Goal: Task Accomplishment & Management: Complete application form

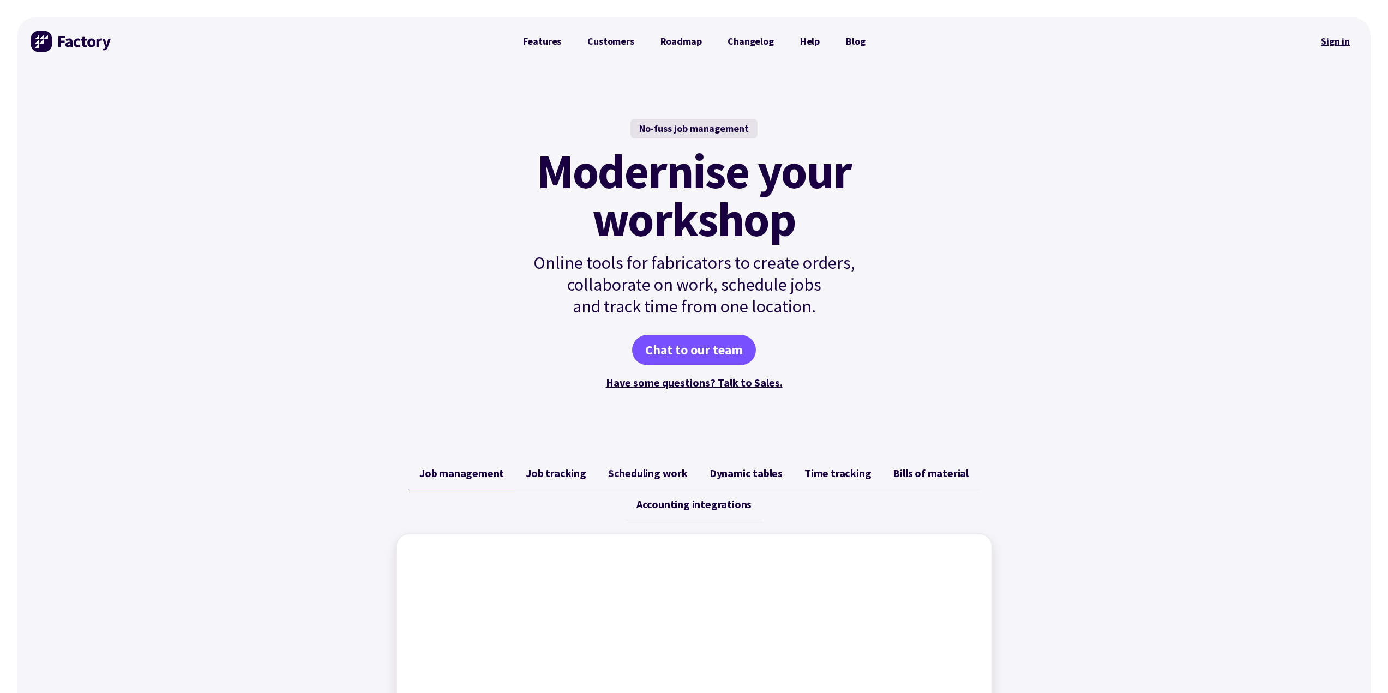
click at [1343, 39] on link "Sign in" at bounding box center [1335, 41] width 44 height 25
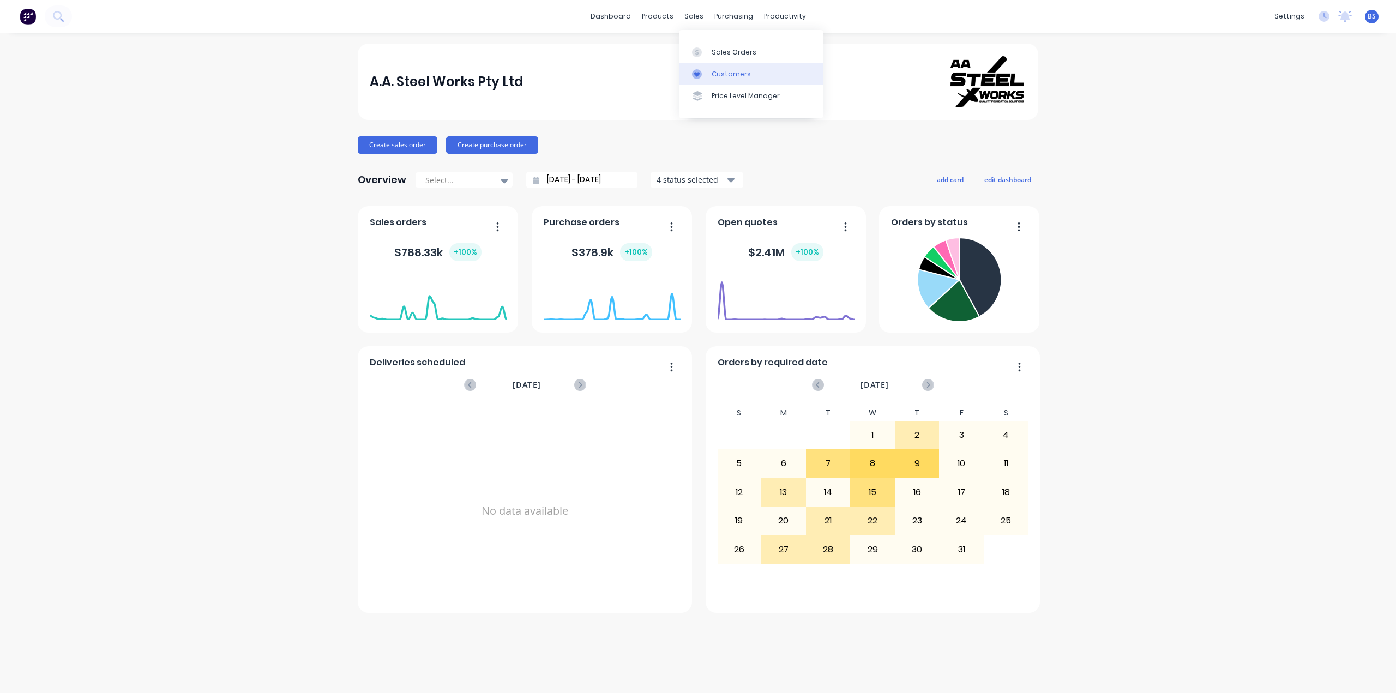
click at [723, 69] on div "Customers" at bounding box center [731, 74] width 39 height 10
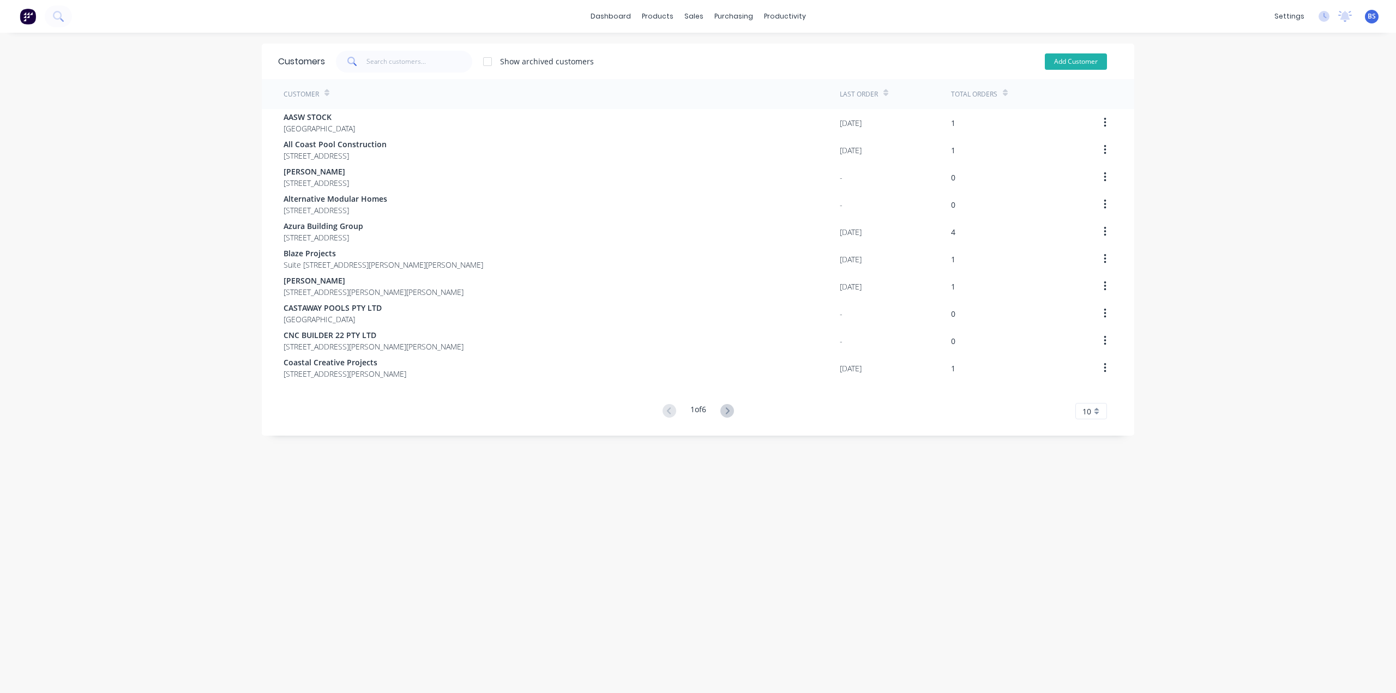
click at [1055, 61] on button "Add Customer" at bounding box center [1076, 61] width 62 height 16
select select "AU"
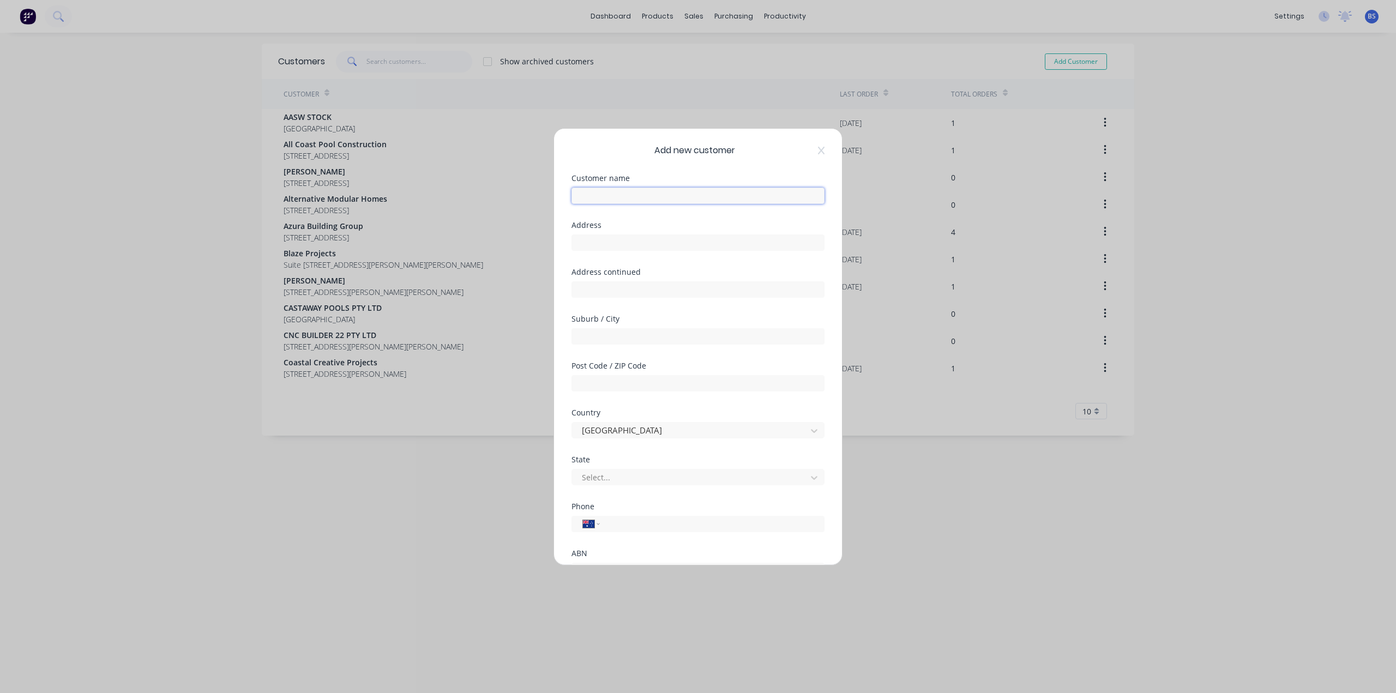
click at [631, 193] on input "text" at bounding box center [698, 196] width 253 height 16
click at [718, 190] on input "text" at bounding box center [698, 196] width 253 height 16
type input "R"
type input "Madden Build"
click at [613, 335] on input "text" at bounding box center [698, 336] width 253 height 16
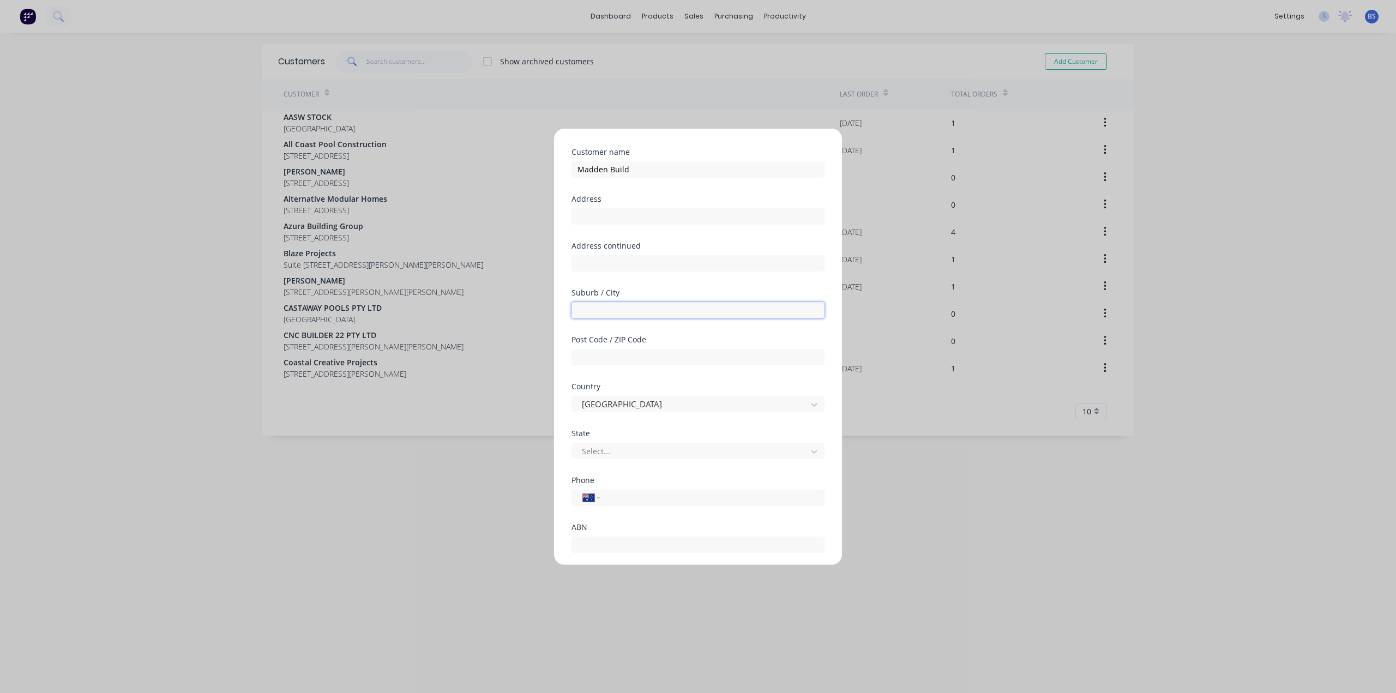
scroll to position [55, 0]
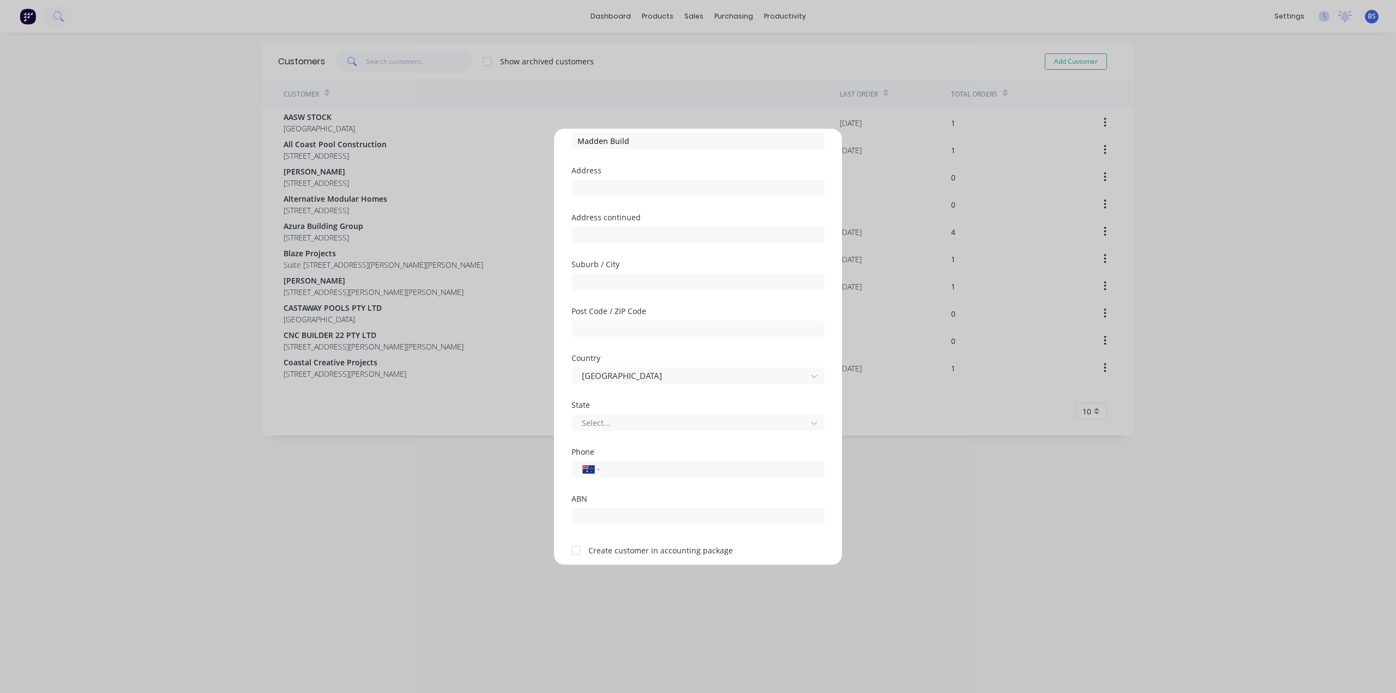
click at [755, 630] on div "Add new customer Customer name Madden Build Address Address continued Suburb / …" at bounding box center [698, 346] width 1396 height 693
click at [609, 383] on div at bounding box center [691, 382] width 220 height 14
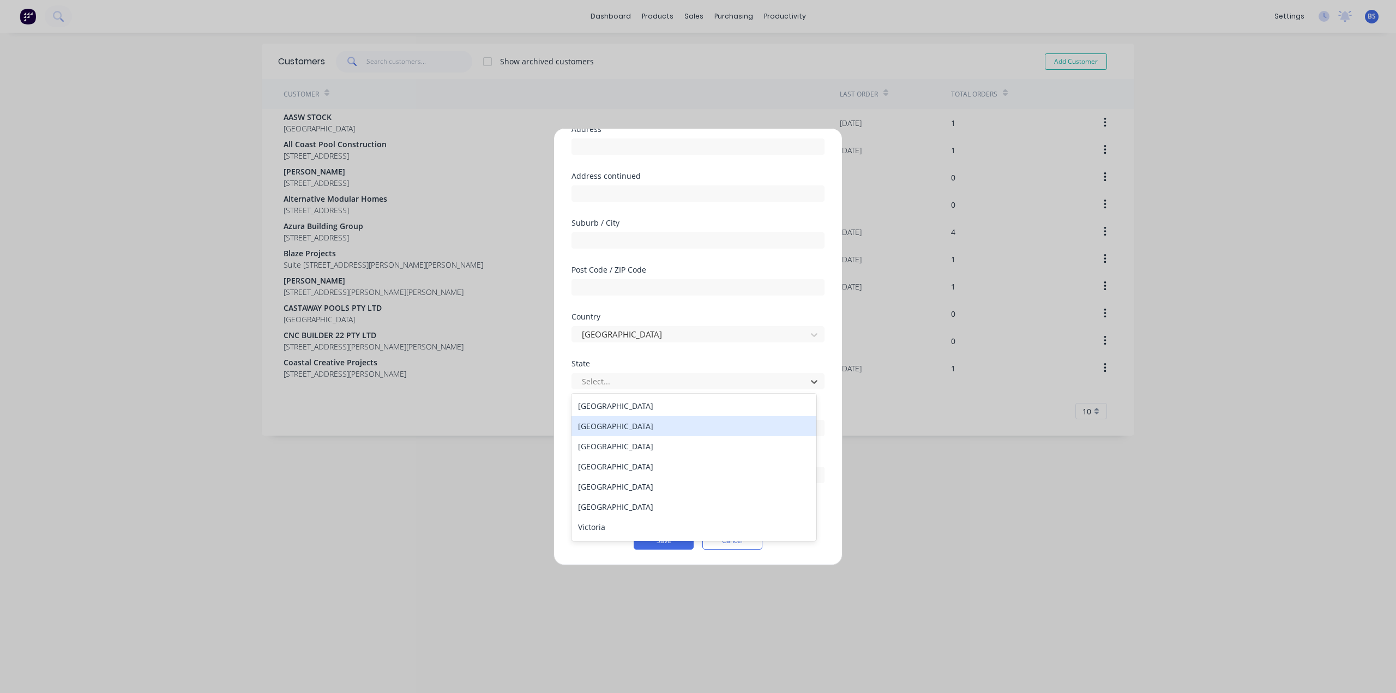
click at [621, 426] on div "New South Wales" at bounding box center [694, 426] width 245 height 20
click at [620, 430] on input "tel" at bounding box center [711, 428] width 206 height 13
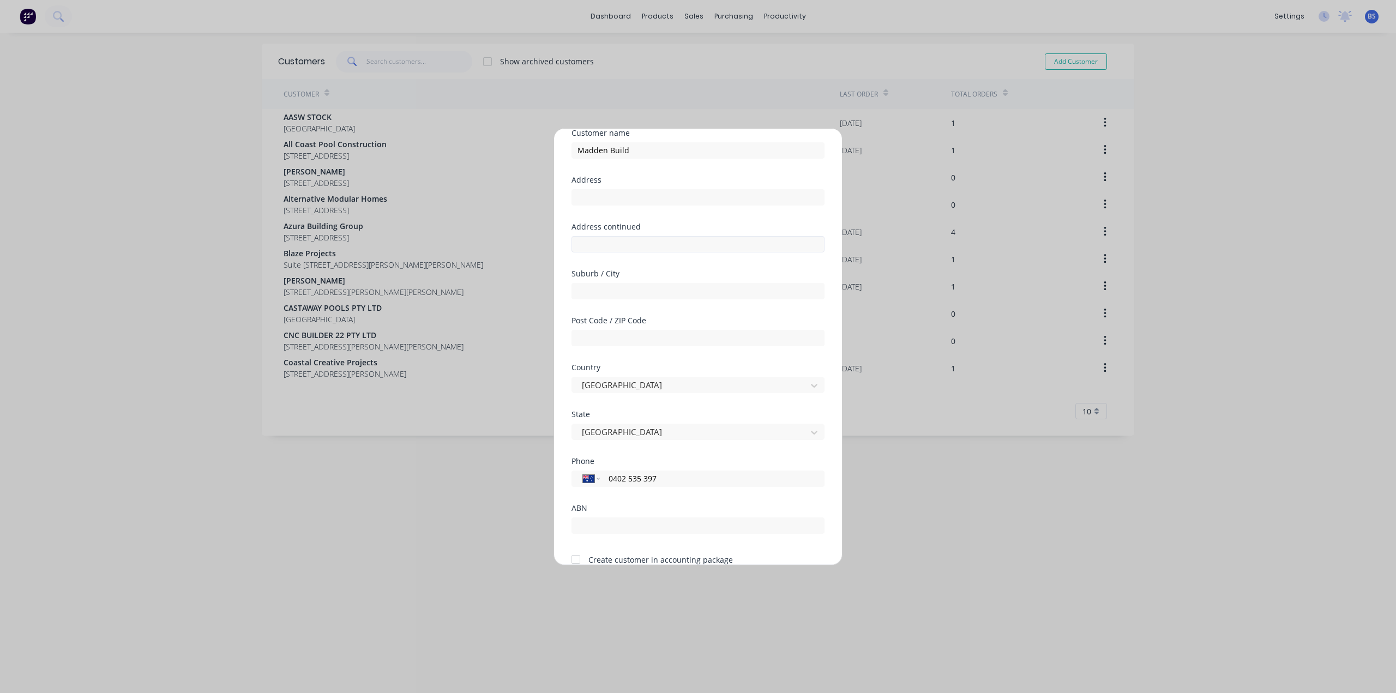
scroll to position [41, 0]
type input "0402 535 397"
click at [607, 296] on input "text" at bounding box center [698, 295] width 253 height 16
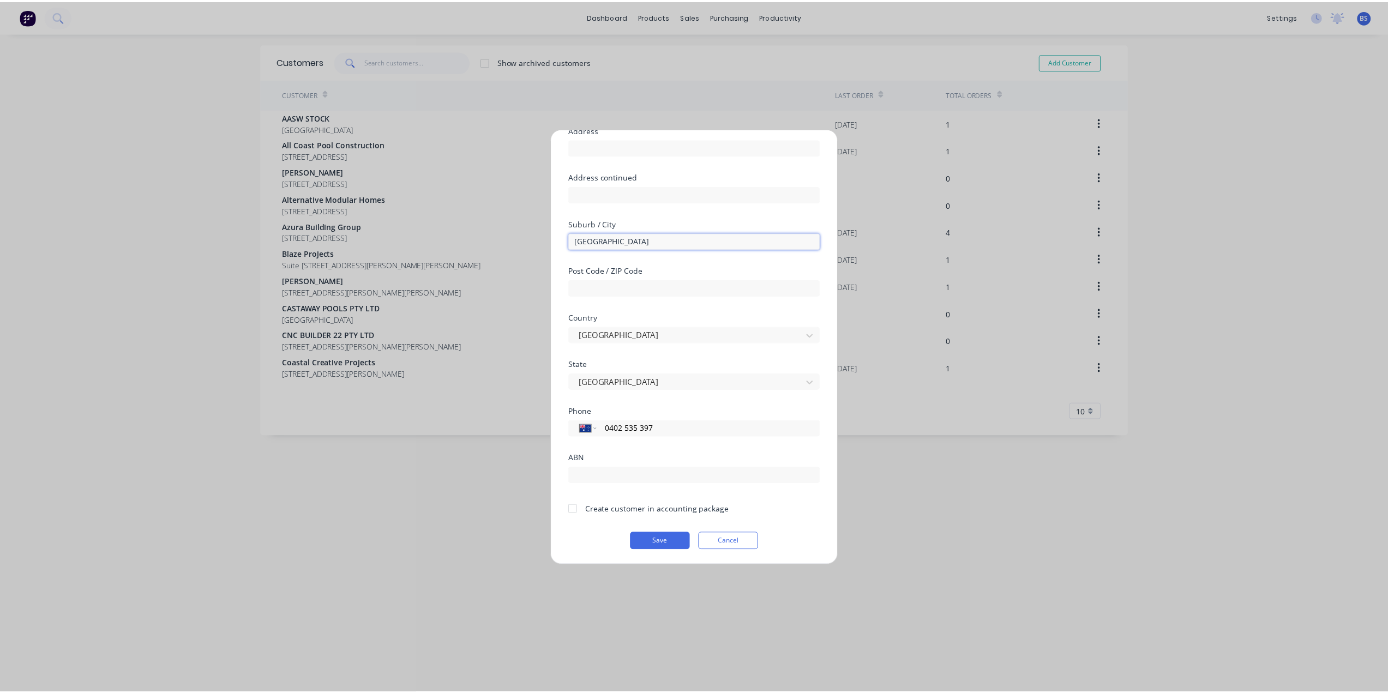
scroll to position [96, 0]
type input "Cabarita Beach"
click at [666, 538] on button "Save" at bounding box center [664, 540] width 60 height 17
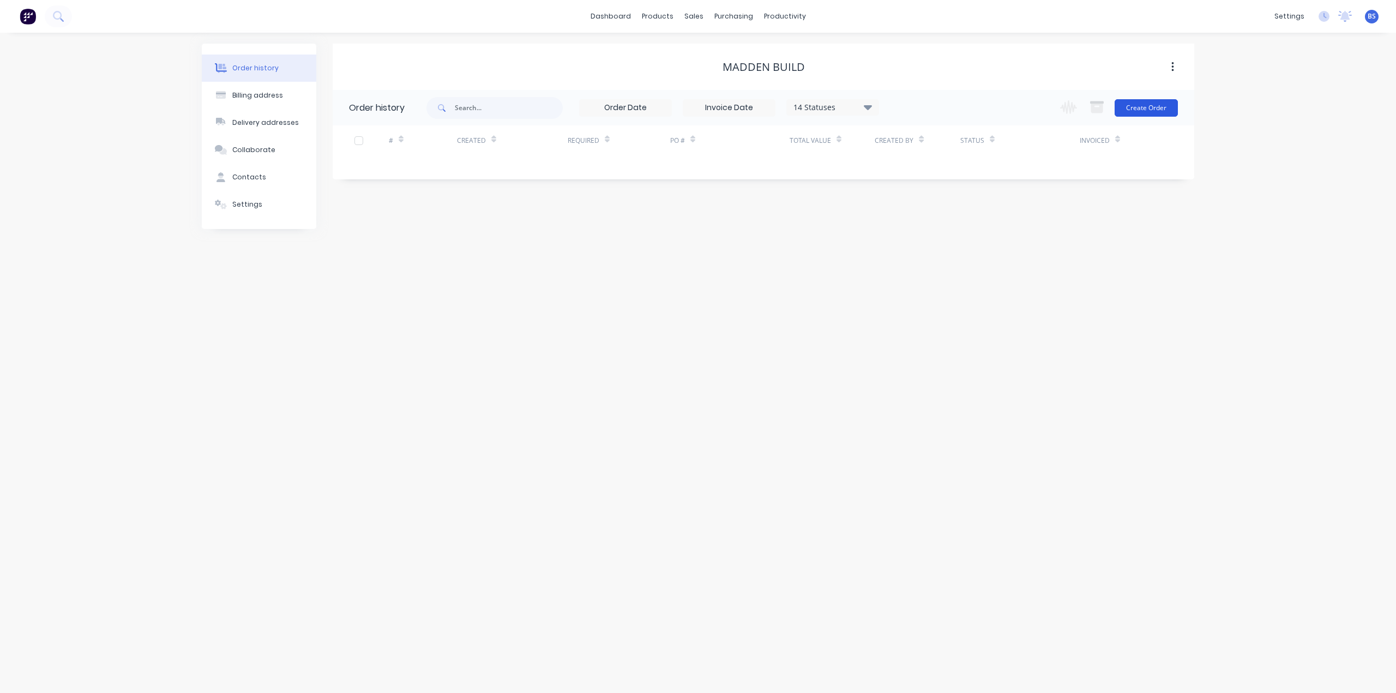
click at [1175, 109] on button "Create Order" at bounding box center [1146, 107] width 63 height 17
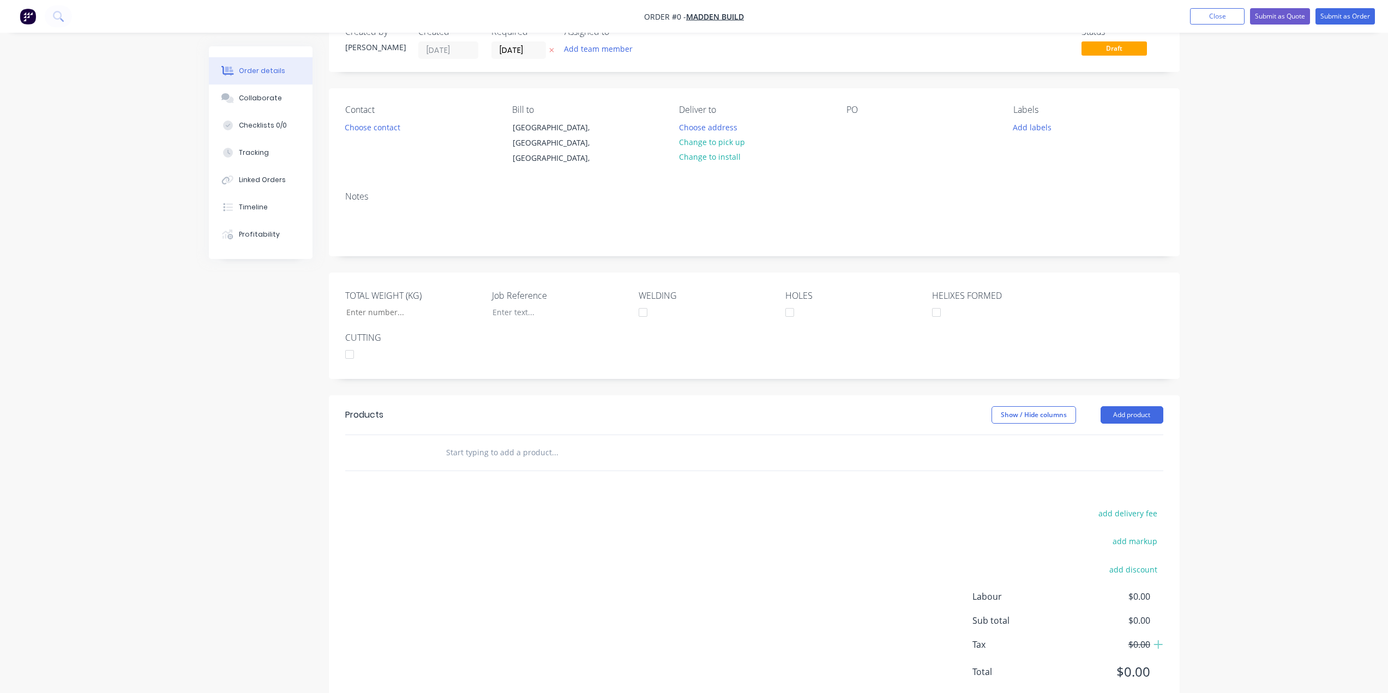
scroll to position [53, 0]
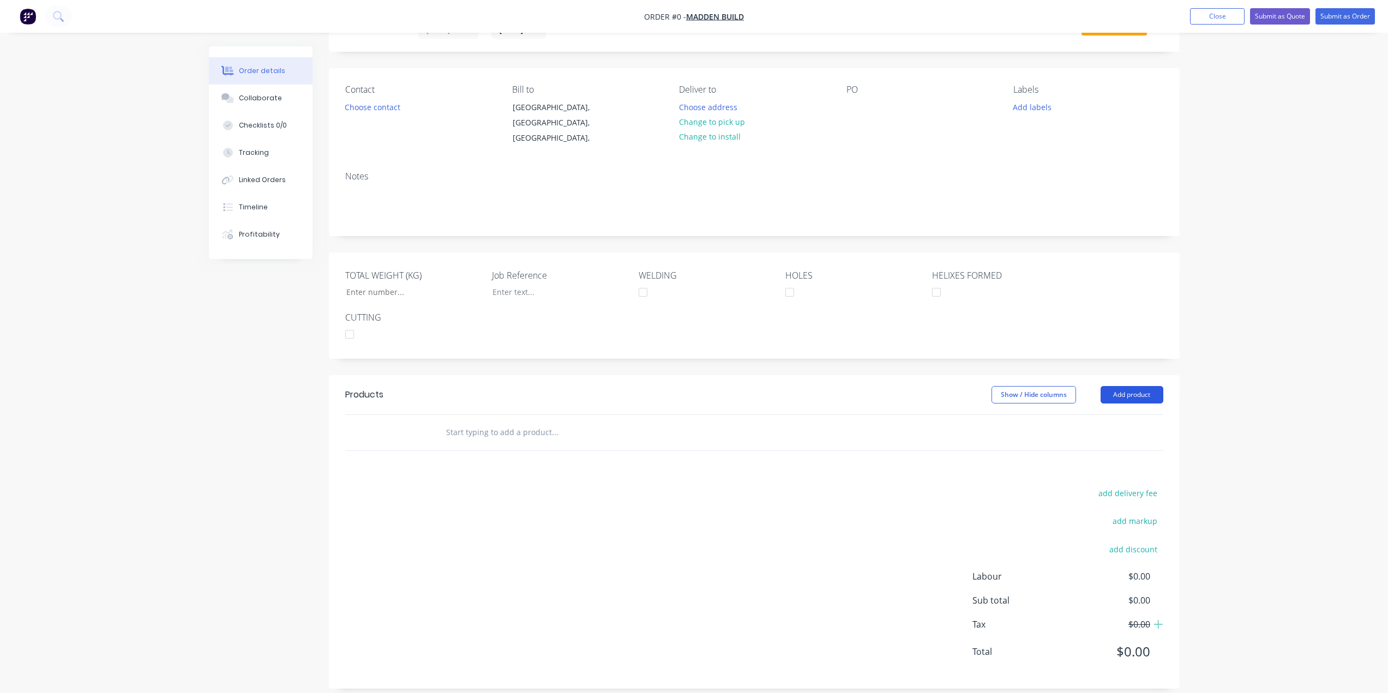
click at [1118, 386] on button "Add product" at bounding box center [1131, 394] width 63 height 17
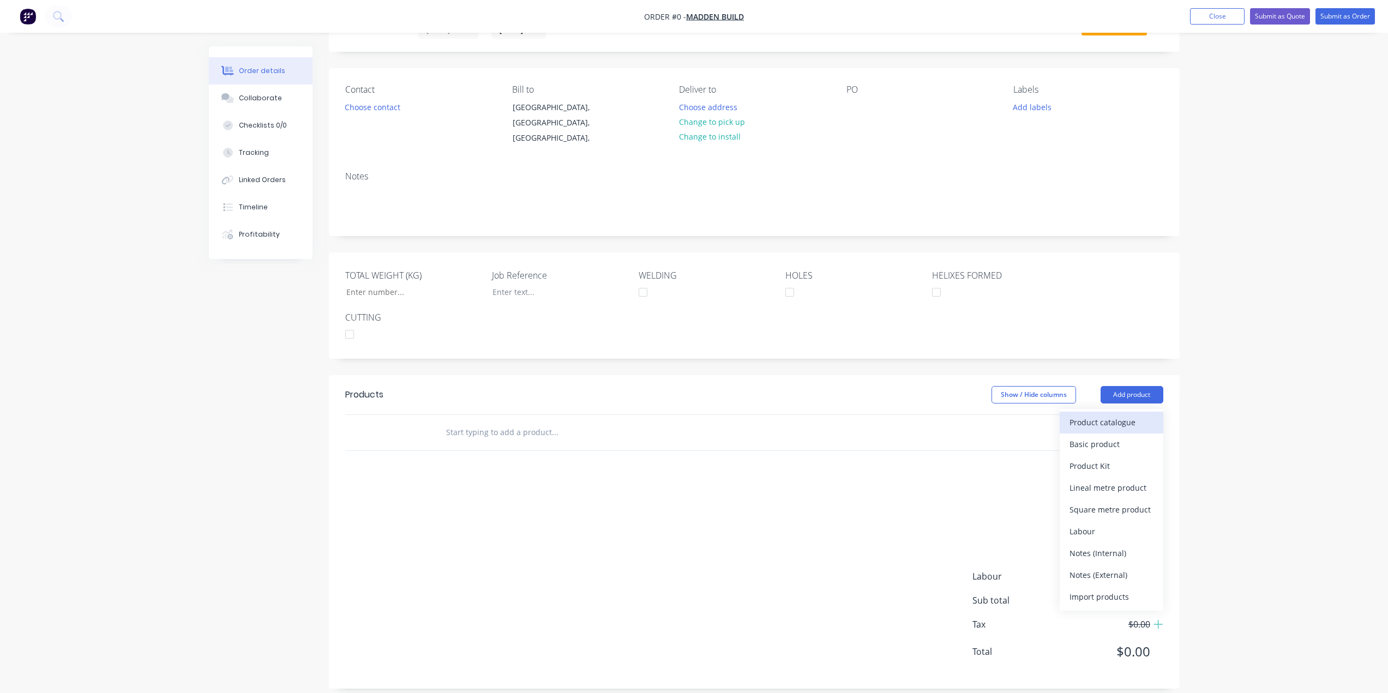
click at [1108, 414] on div "Product catalogue" at bounding box center [1111, 422] width 84 height 16
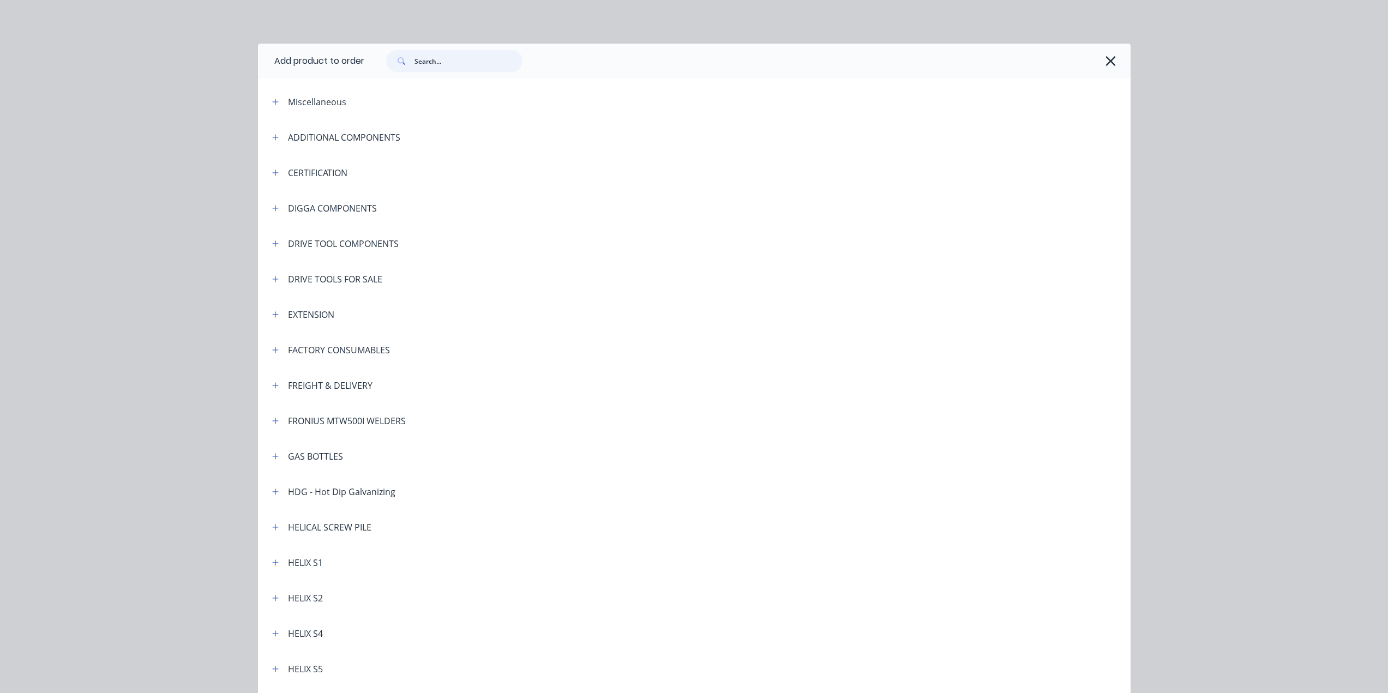
click at [442, 65] on input "text" at bounding box center [468, 61] width 108 height 22
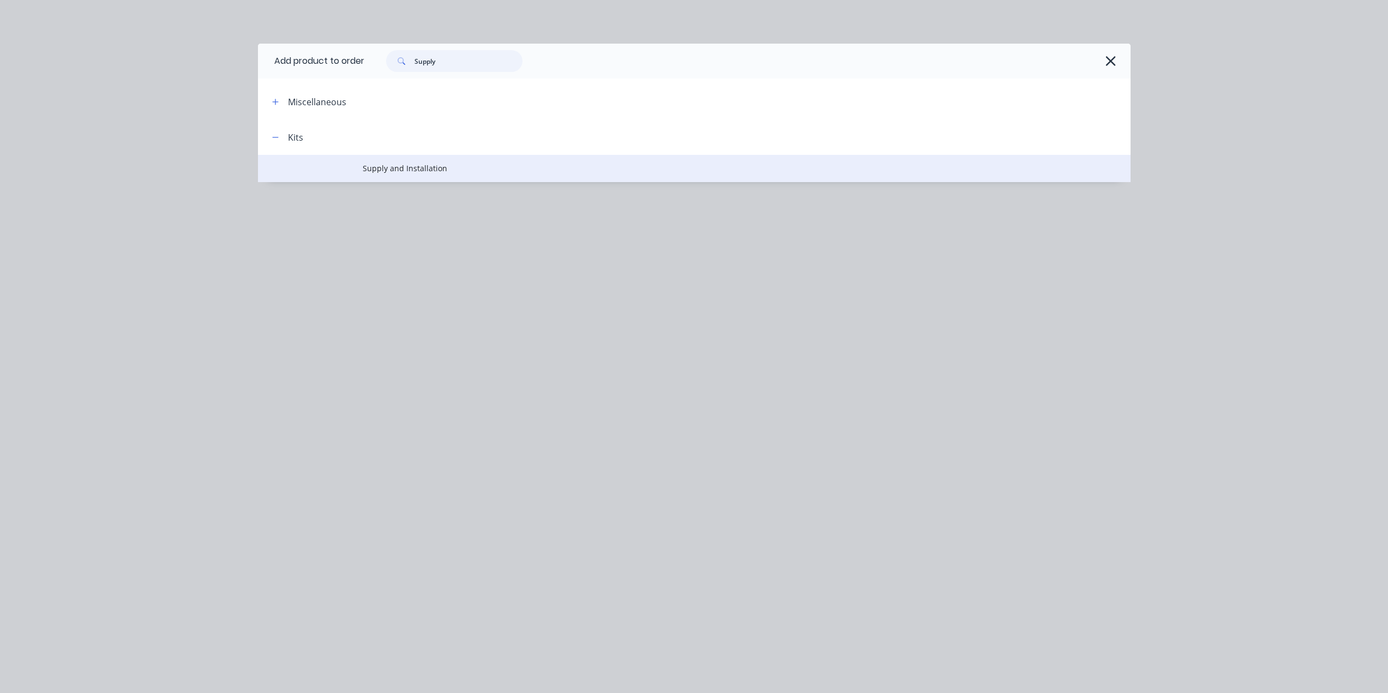
type input "Supply"
click at [389, 173] on span "Supply and Installation" at bounding box center [670, 168] width 614 height 11
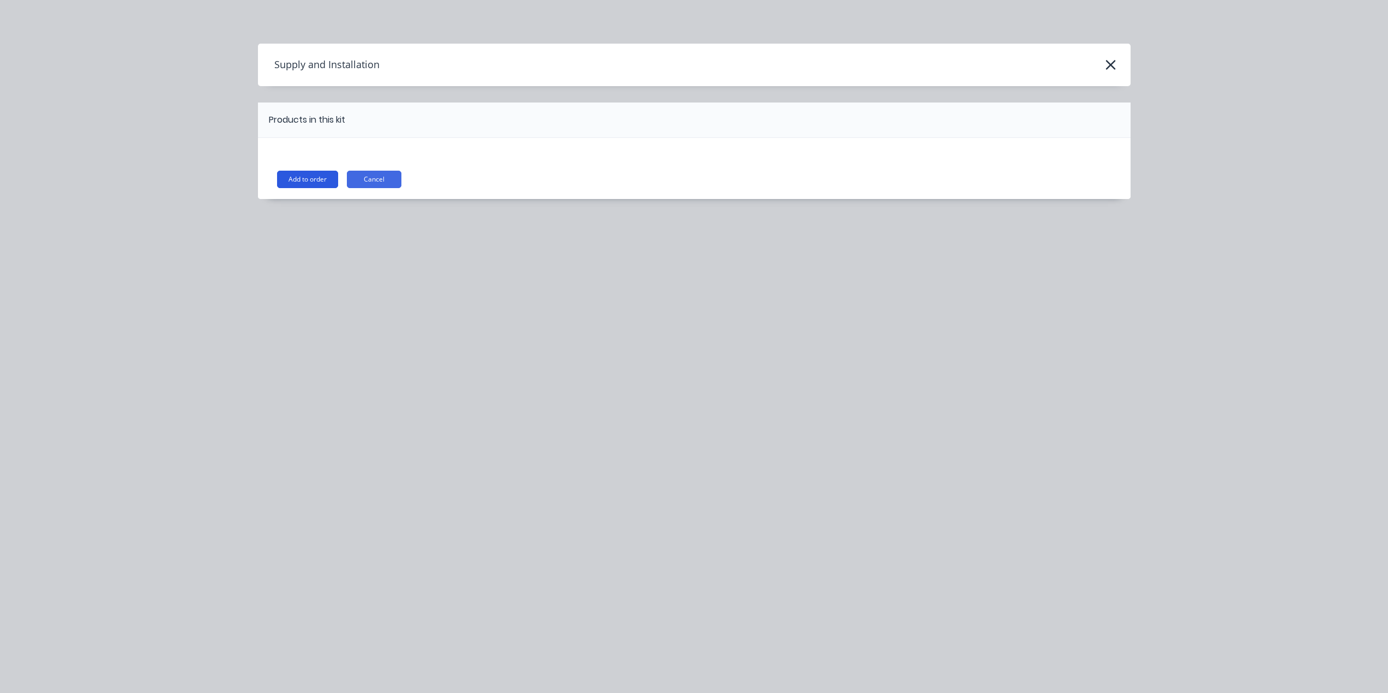
click at [320, 179] on button "Add to order" at bounding box center [307, 179] width 61 height 17
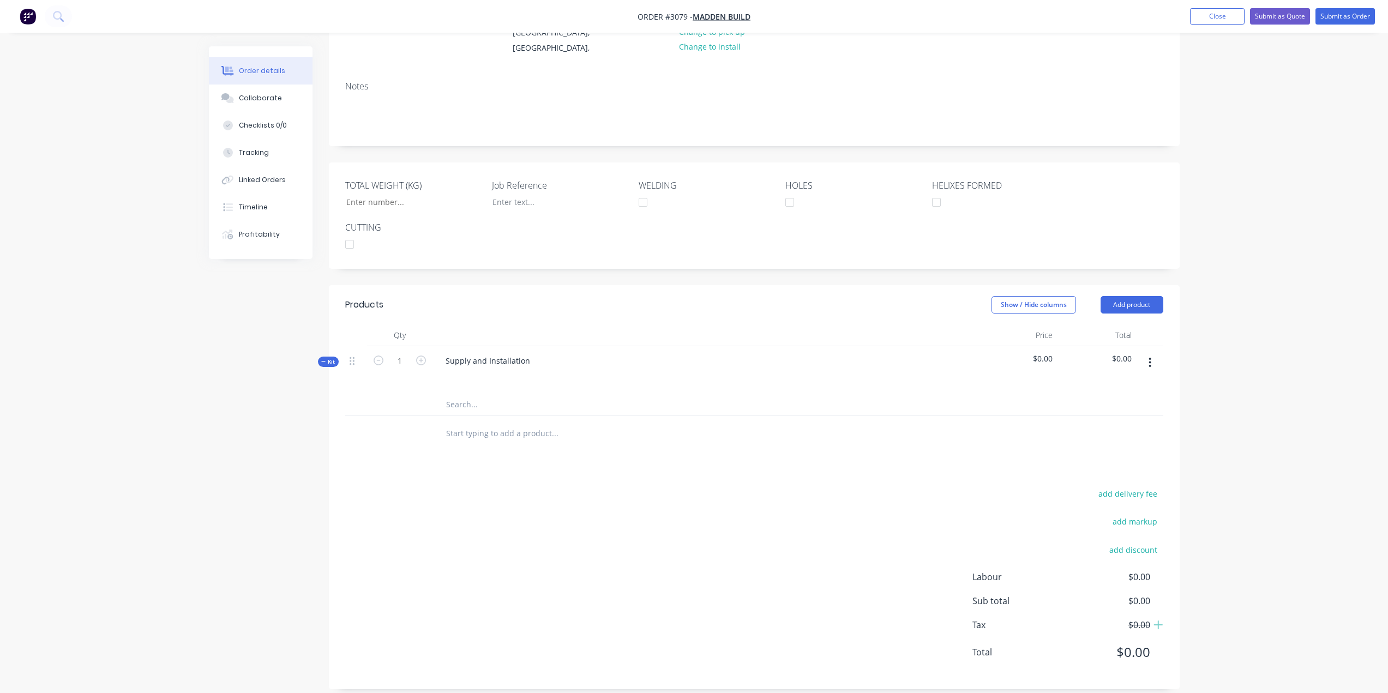
scroll to position [143, 0]
click at [1151, 296] on button "Add product" at bounding box center [1131, 304] width 63 height 17
click at [861, 395] on div at bounding box center [754, 404] width 818 height 22
click at [1150, 357] on icon "button" at bounding box center [1150, 362] width 2 height 10
click at [1113, 383] on div "Add product to kit" at bounding box center [1111, 391] width 84 height 16
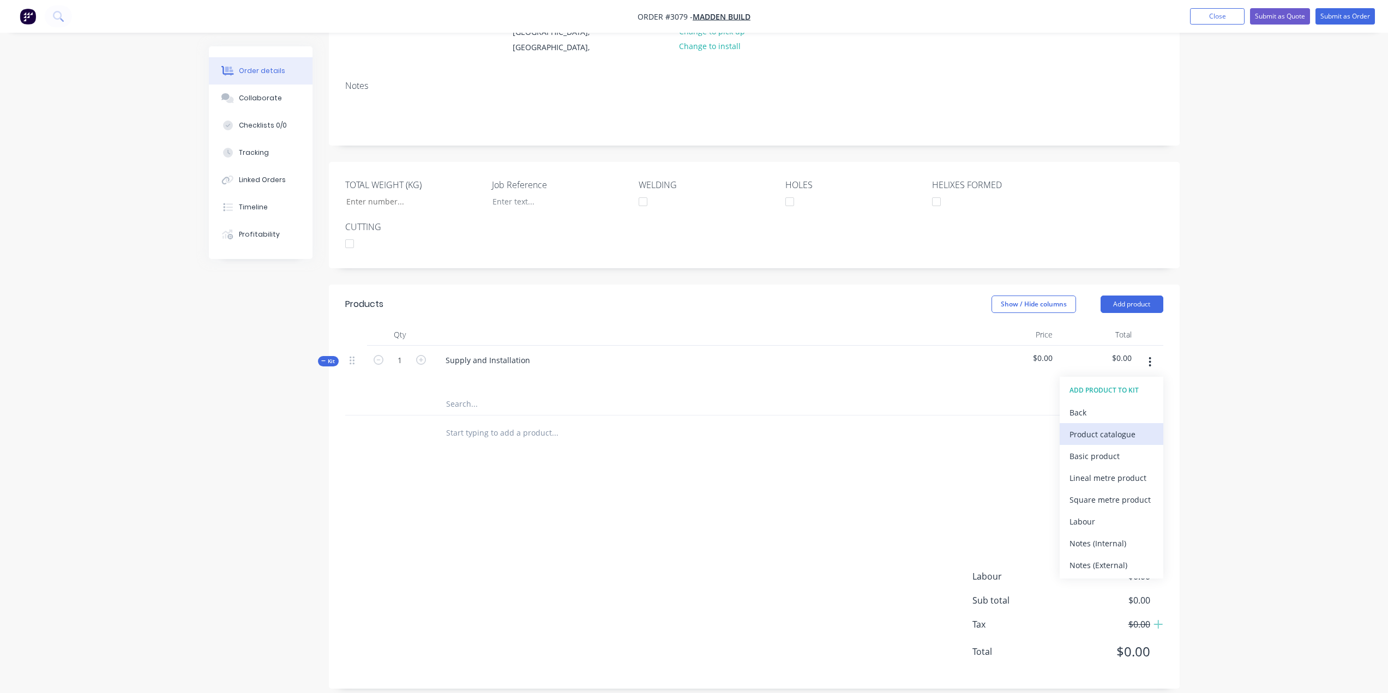
click at [1087, 426] on div "Product catalogue" at bounding box center [1111, 434] width 84 height 16
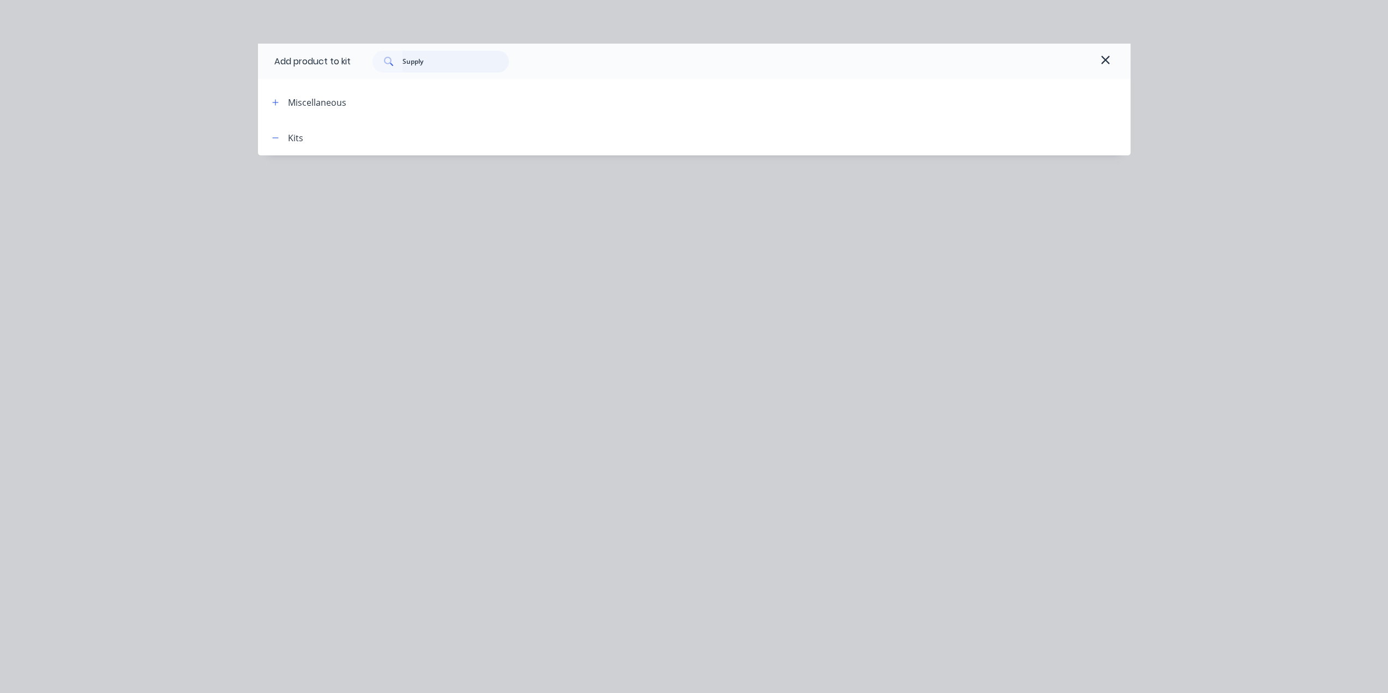
click at [417, 64] on input "Supply" at bounding box center [455, 62] width 106 height 22
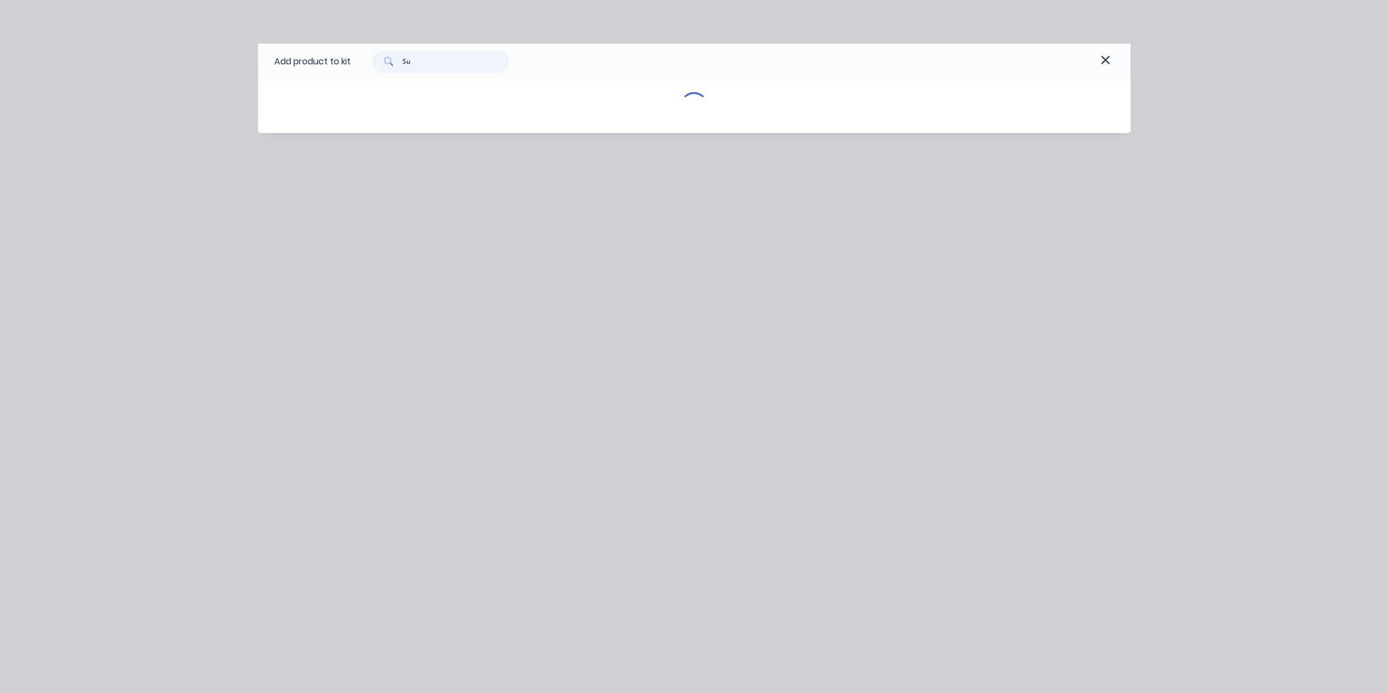
type input "S"
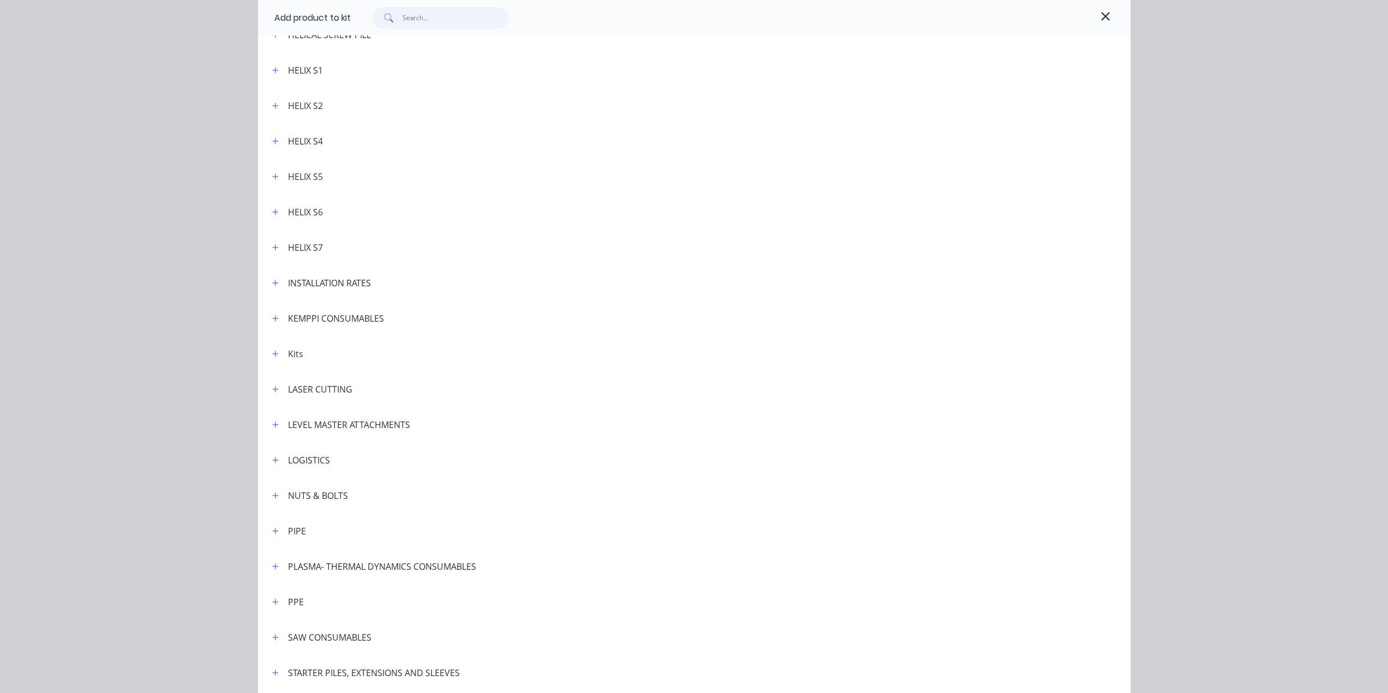
scroll to position [443, 0]
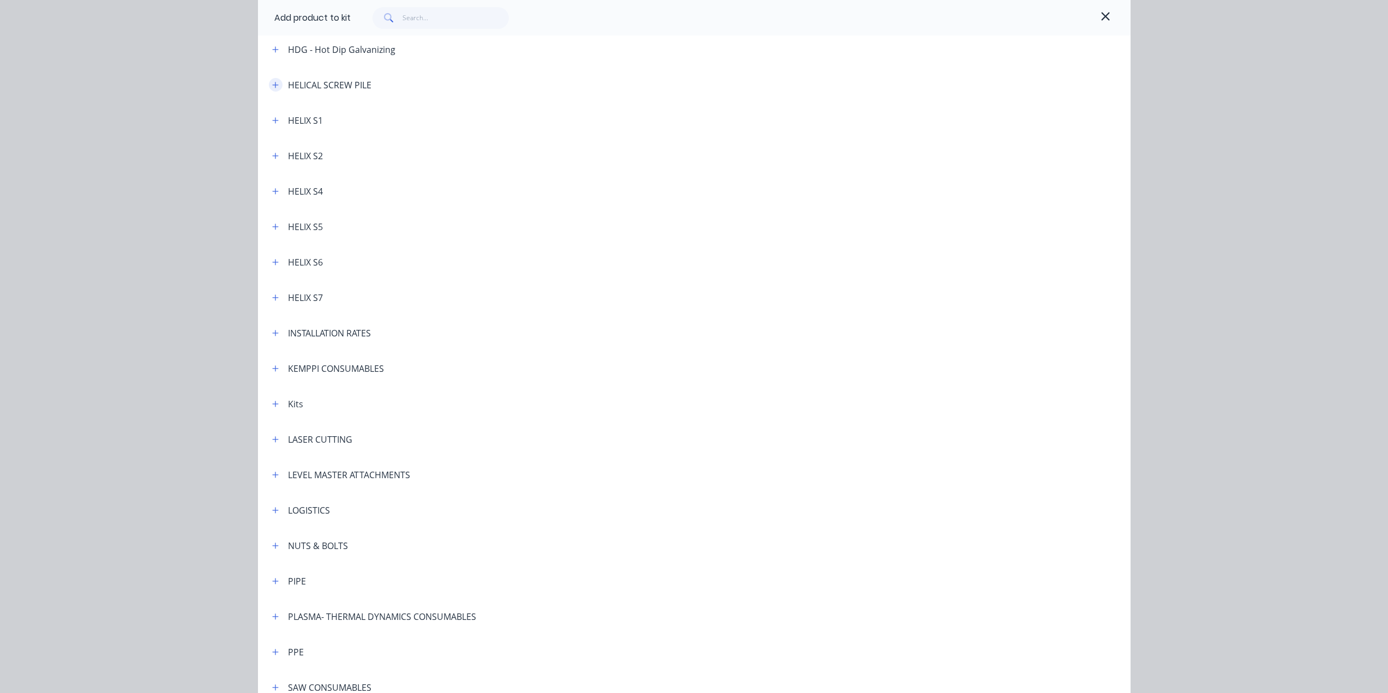
click at [272, 87] on icon "button" at bounding box center [275, 85] width 6 height 6
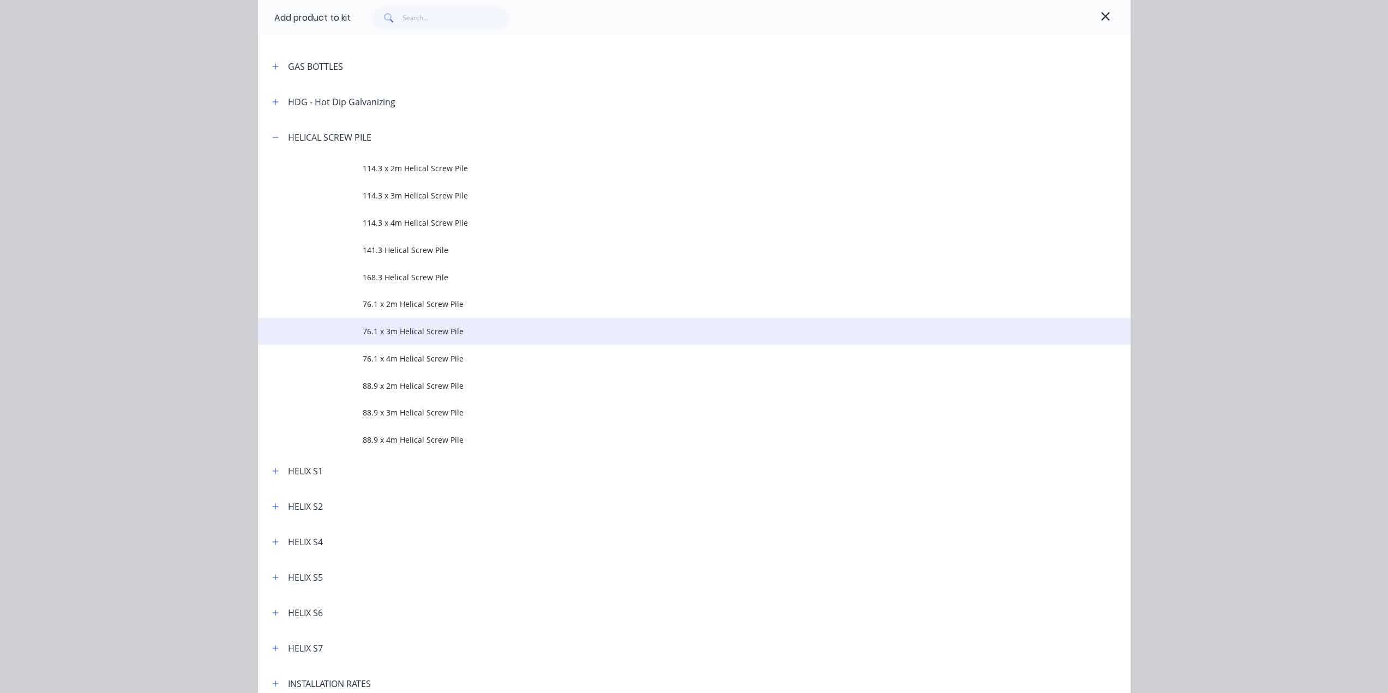
scroll to position [388, 0]
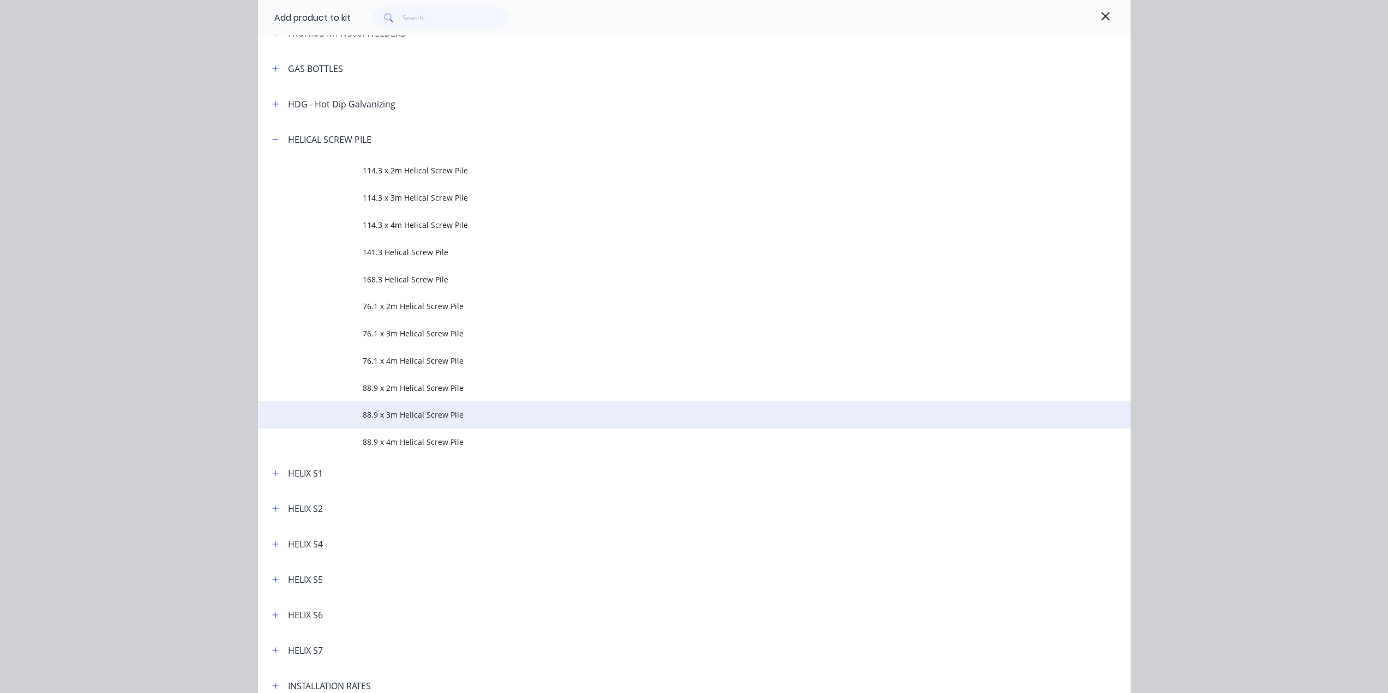
click at [404, 409] on span "88.9 x 3m Helical Screw Pile" at bounding box center [670, 414] width 614 height 11
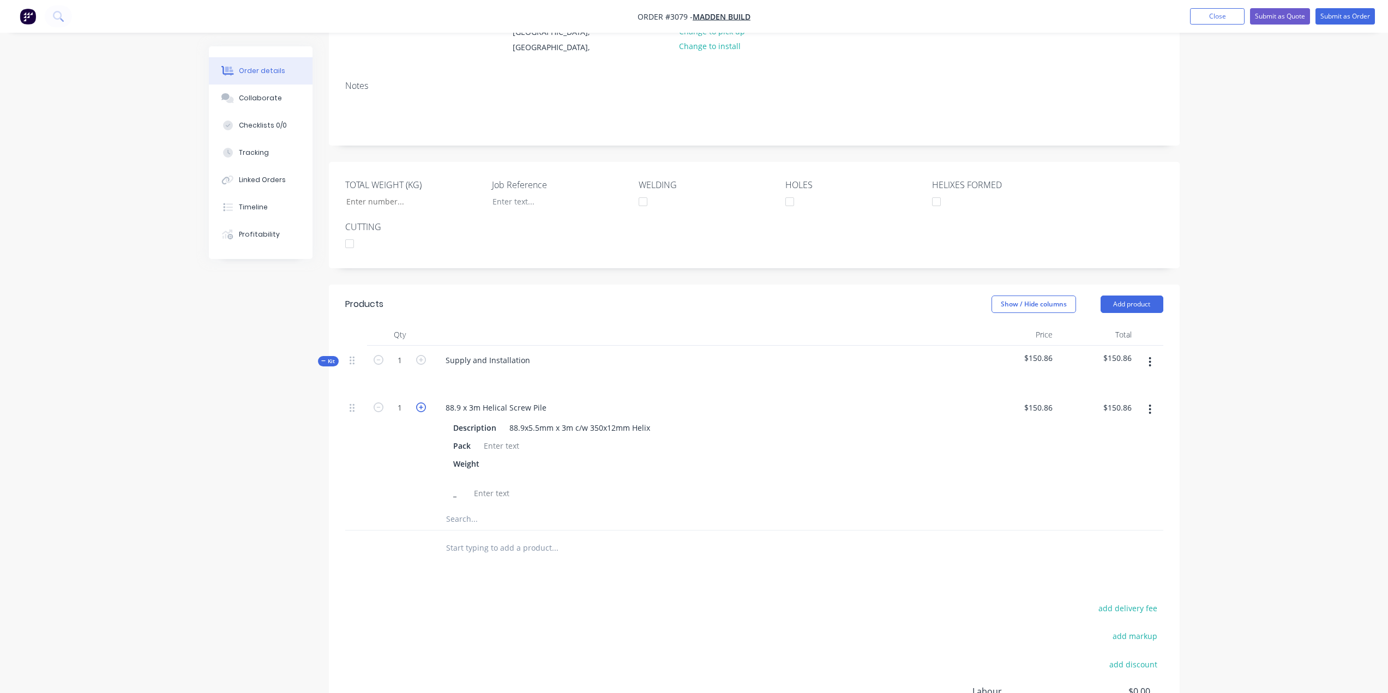
click at [423, 402] on icon "button" at bounding box center [421, 407] width 10 height 10
type input "2"
type input "$301.72"
click at [423, 402] on icon "button" at bounding box center [421, 407] width 10 height 10
type input "3"
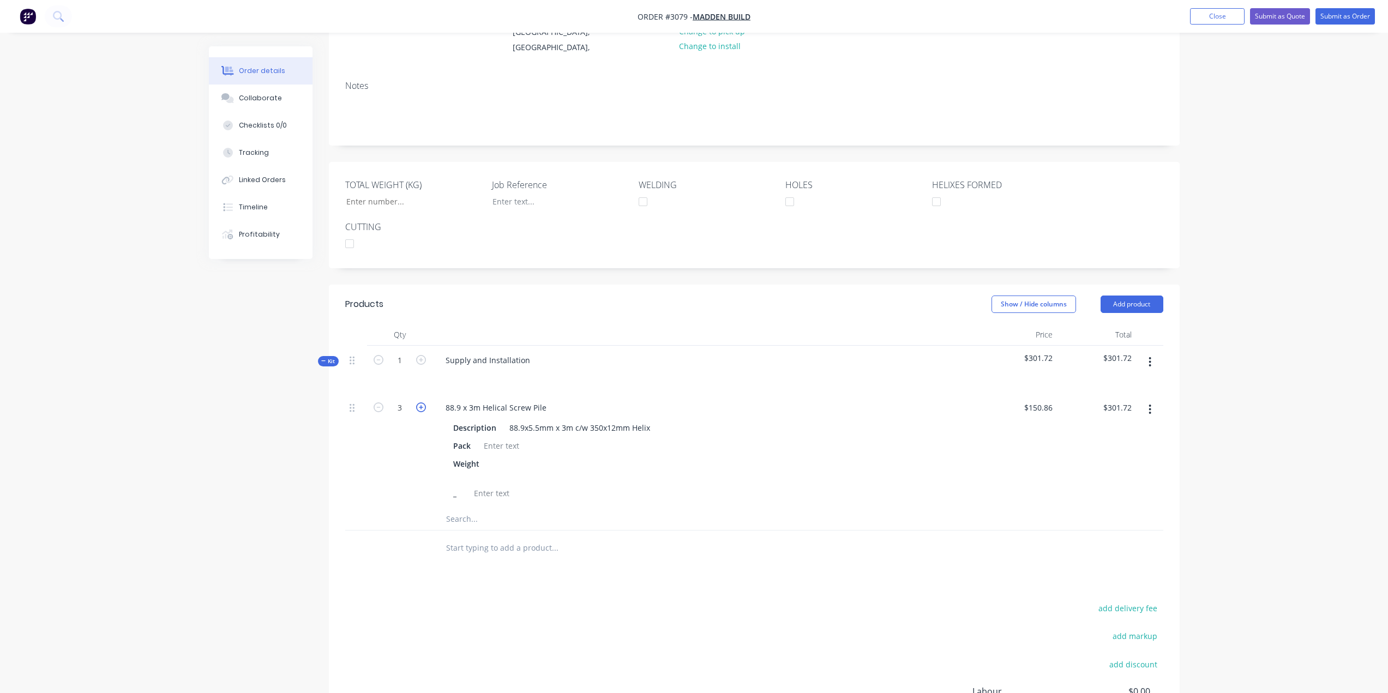
type input "$452.58"
click at [423, 402] on icon "button" at bounding box center [421, 407] width 10 height 10
type input "4"
type input "$603.44"
click at [423, 402] on icon "button" at bounding box center [421, 407] width 10 height 10
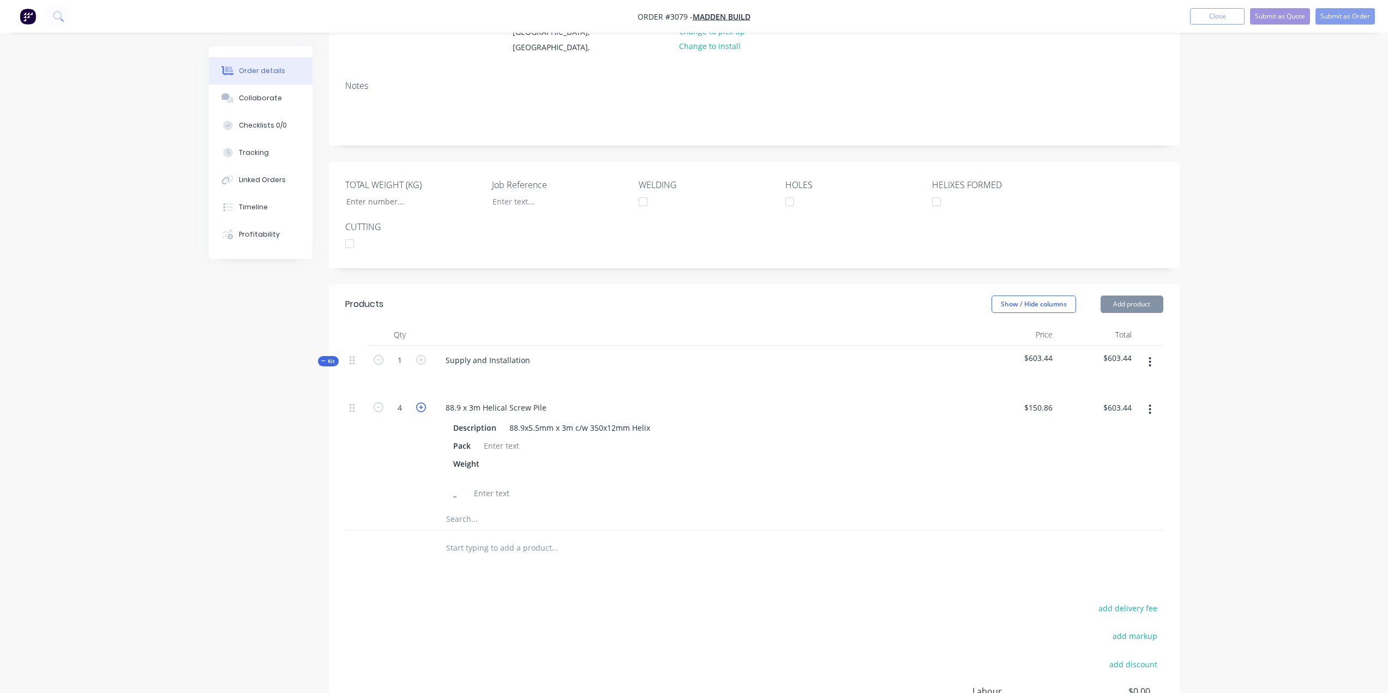
type input "5"
type input "$754.30"
click at [1129, 296] on button "Add product" at bounding box center [1131, 304] width 63 height 17
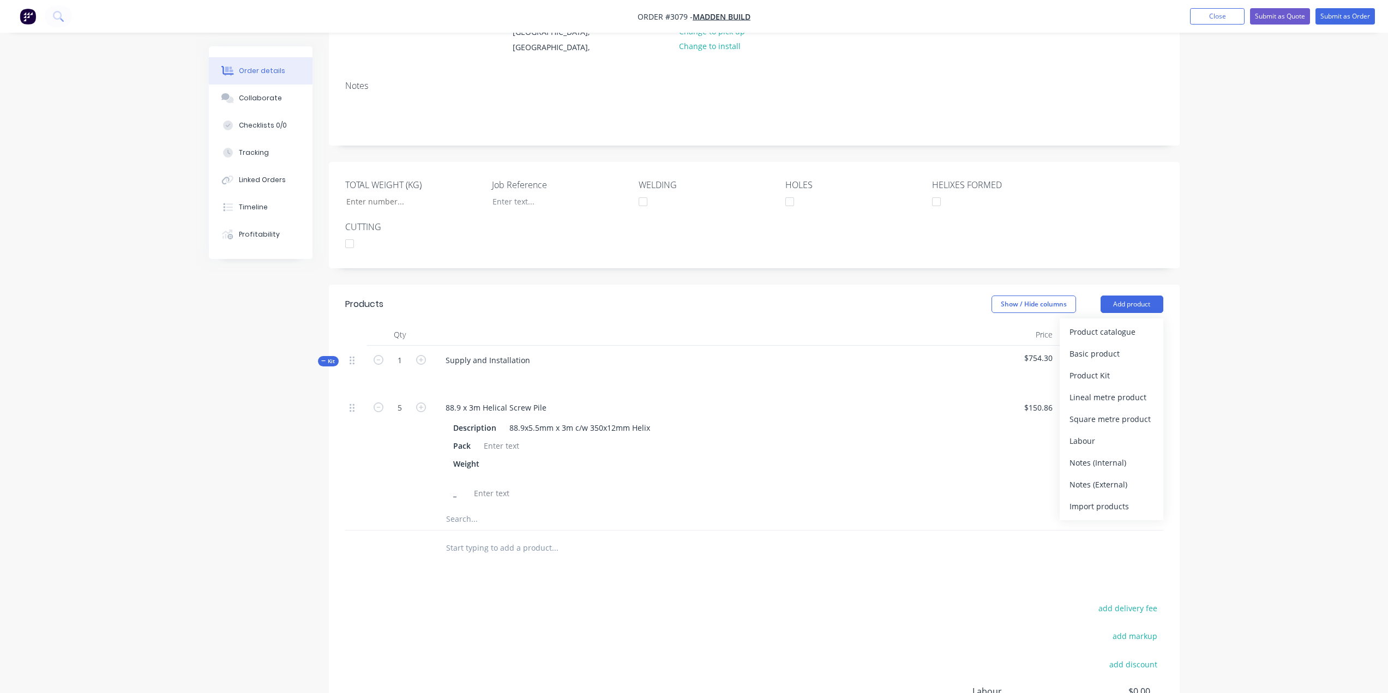
click at [969, 370] on div at bounding box center [705, 376] width 537 height 16
click at [1147, 352] on button "button" at bounding box center [1150, 362] width 26 height 20
click at [1130, 383] on div "Add product to kit" at bounding box center [1111, 391] width 84 height 16
click at [1108, 426] on div "Product catalogue" at bounding box center [1111, 434] width 84 height 16
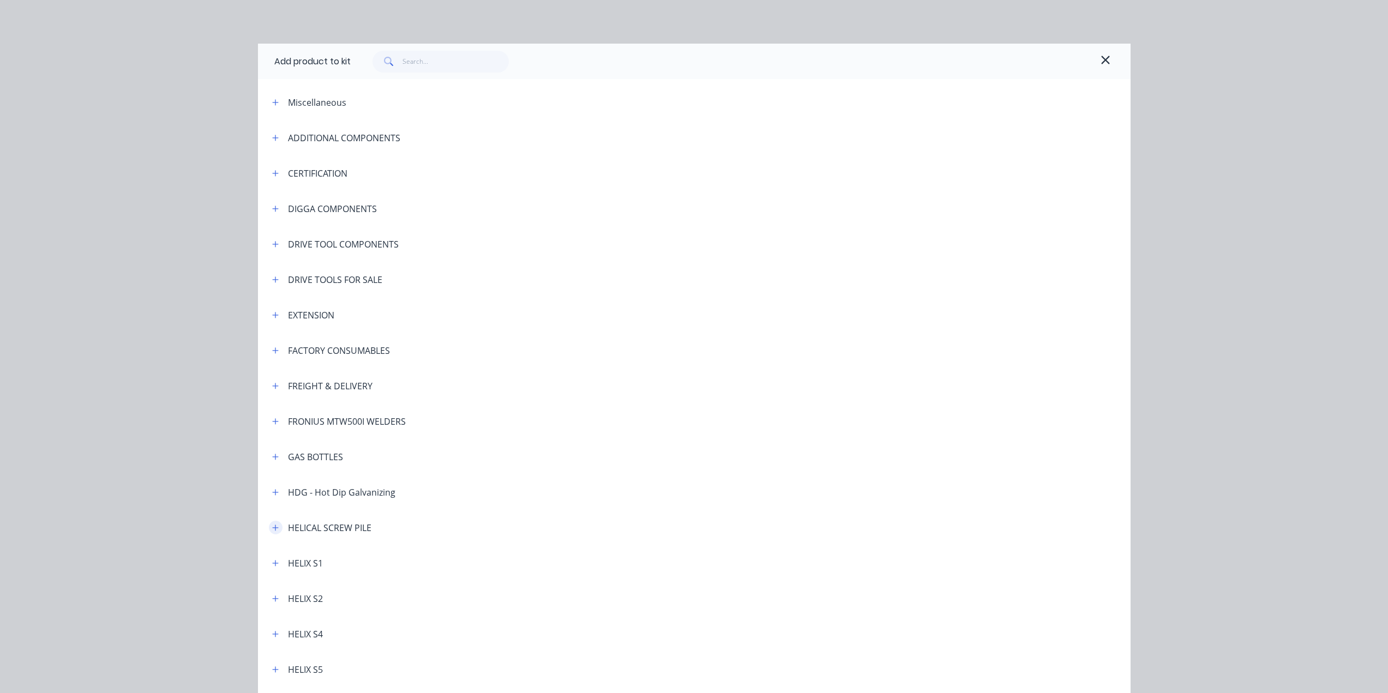
click at [273, 523] on button "button" at bounding box center [276, 528] width 14 height 14
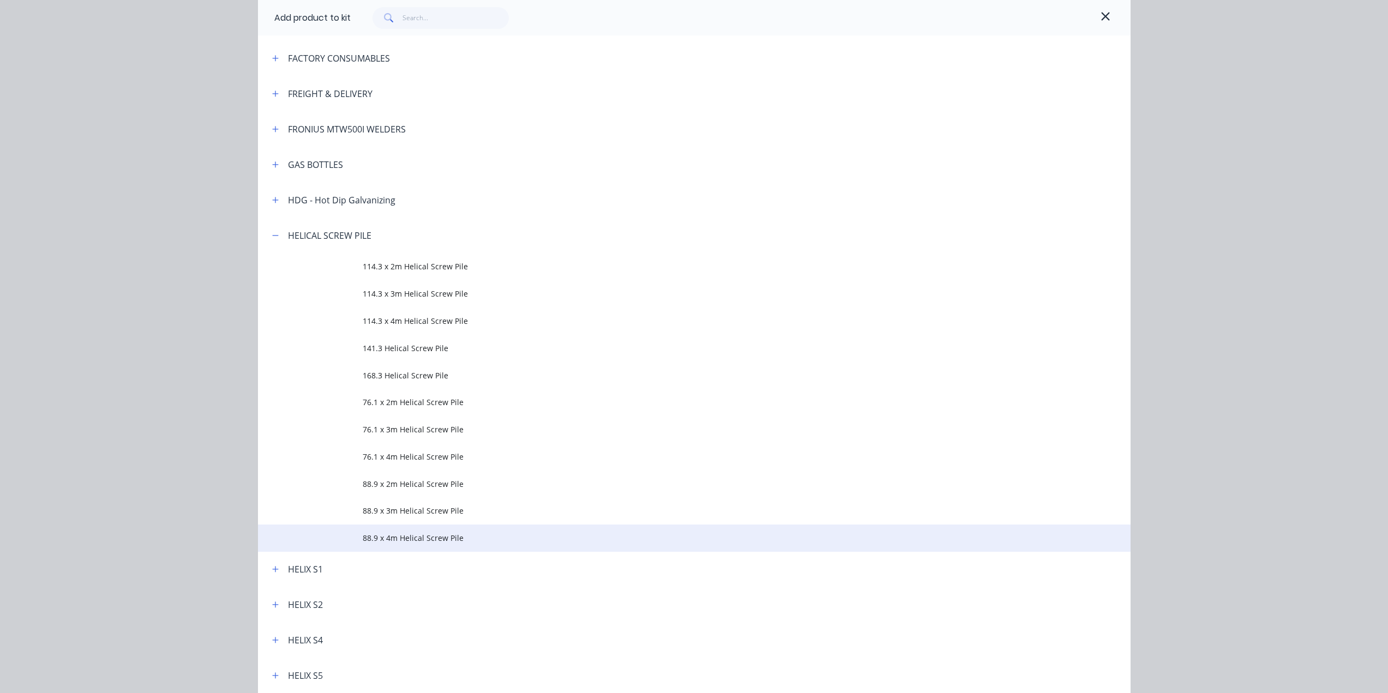
scroll to position [327, 0]
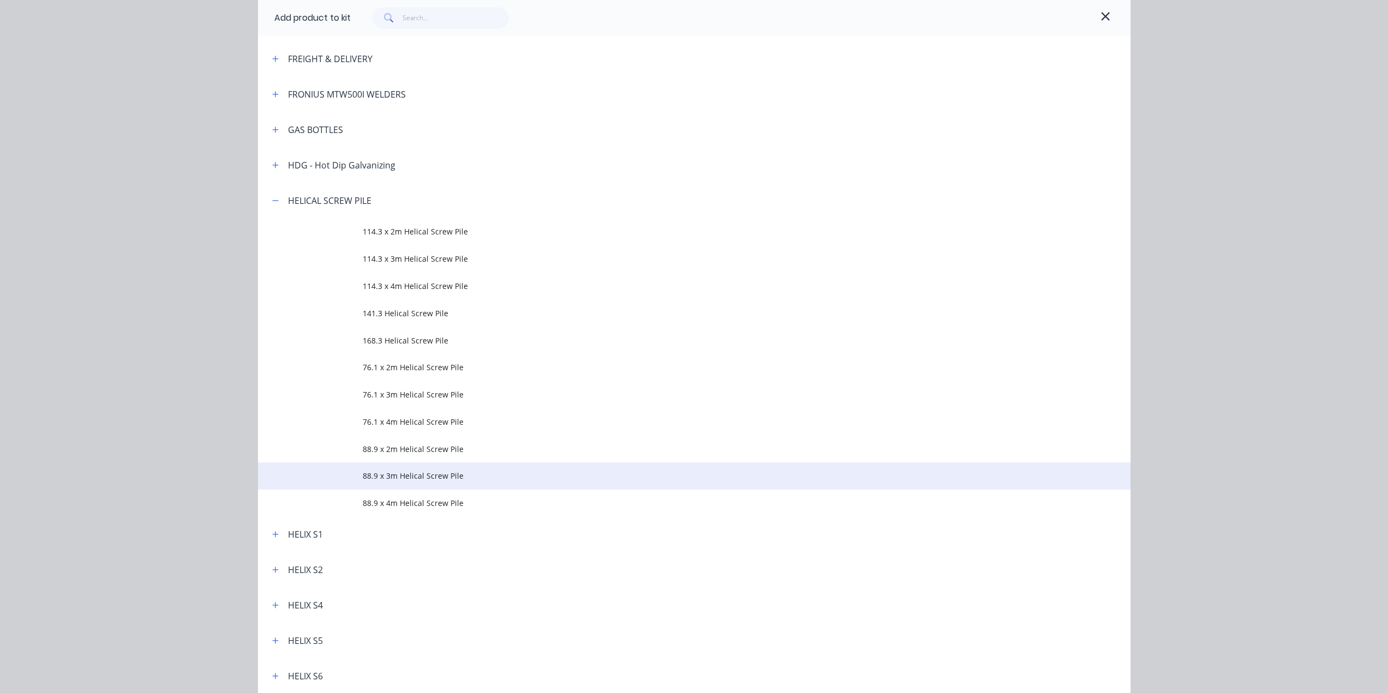
click at [420, 484] on td "88.9 x 3m Helical Screw Pile" at bounding box center [747, 475] width 768 height 27
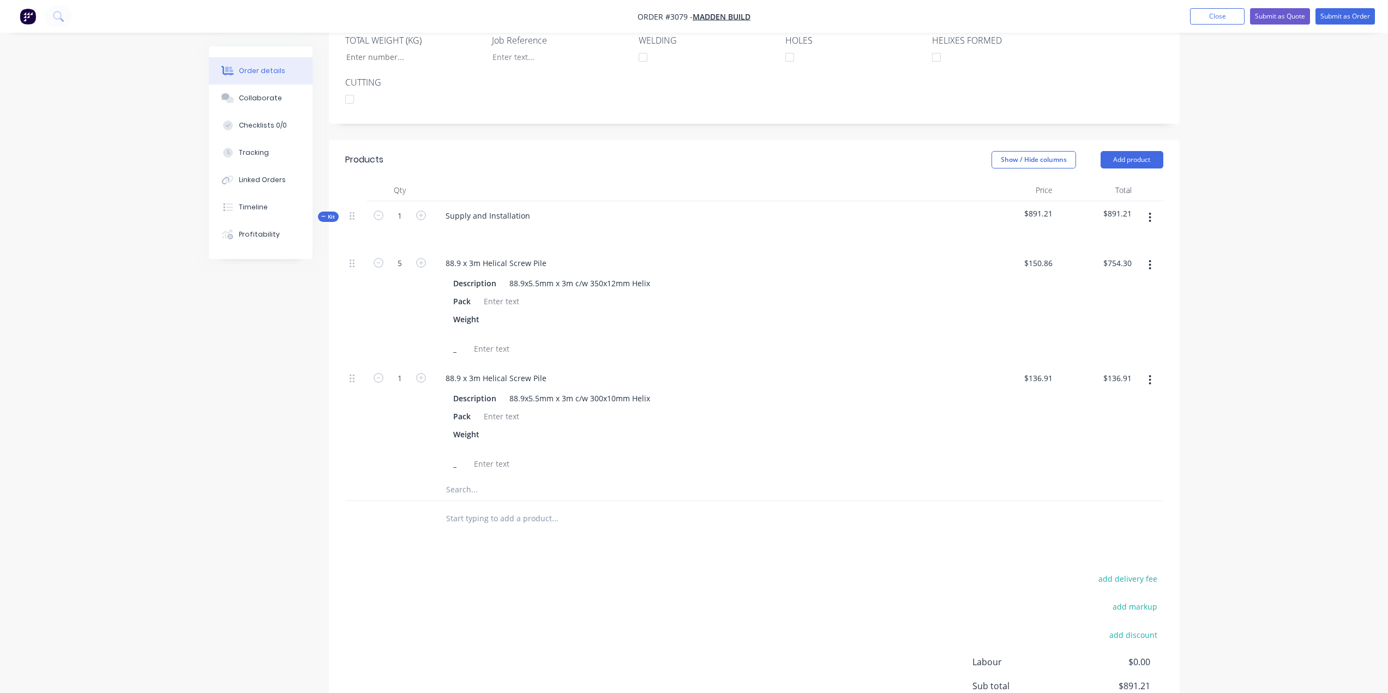
scroll to position [374, 0]
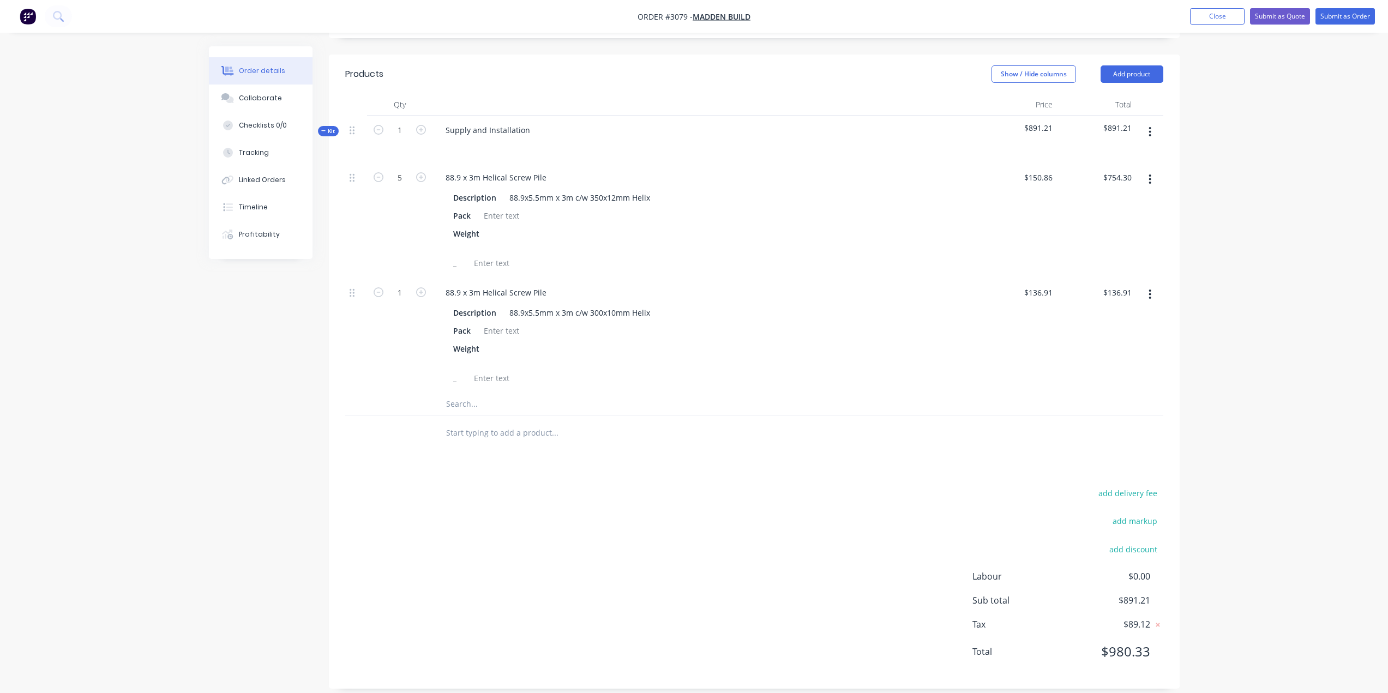
click at [1150, 127] on icon "button" at bounding box center [1150, 132] width 2 height 10
click at [1128, 154] on div "Add product to kit" at bounding box center [1111, 161] width 84 height 16
click at [1111, 196] on div "Product catalogue" at bounding box center [1111, 204] width 84 height 16
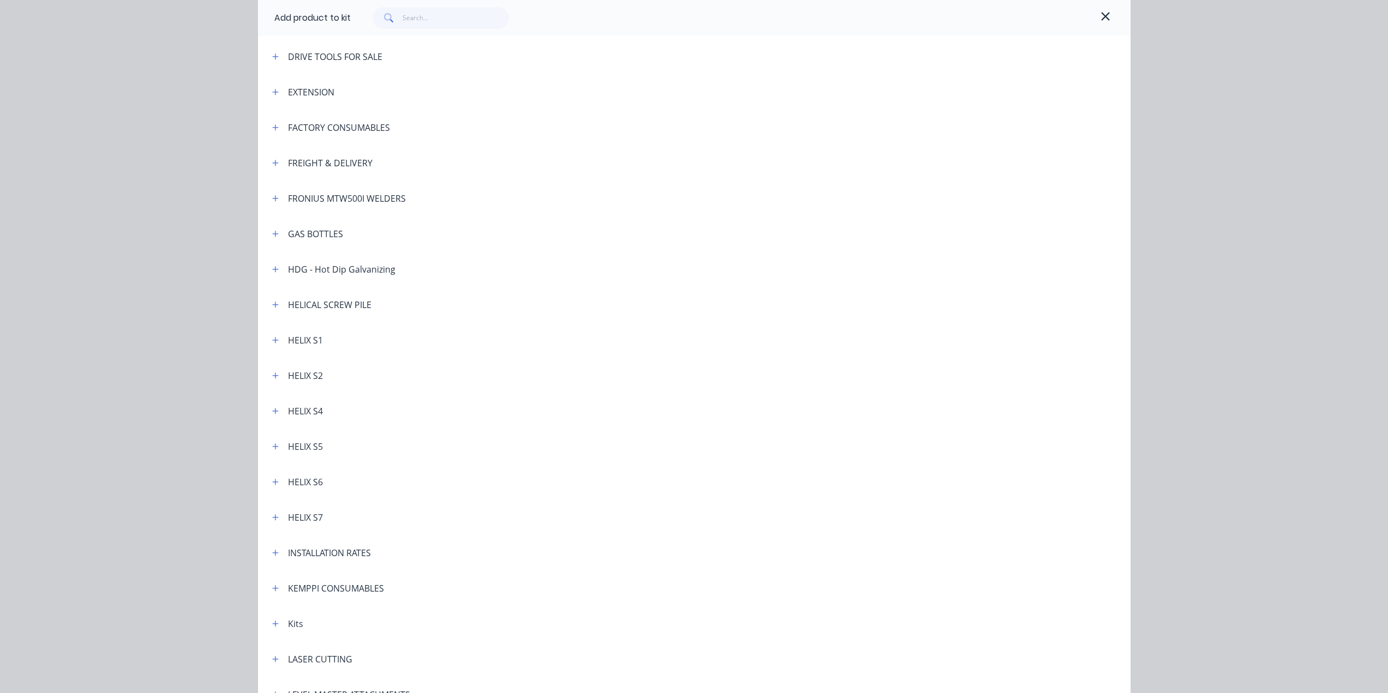
scroll to position [218, 0]
click at [274, 93] on icon "button" at bounding box center [275, 97] width 7 height 8
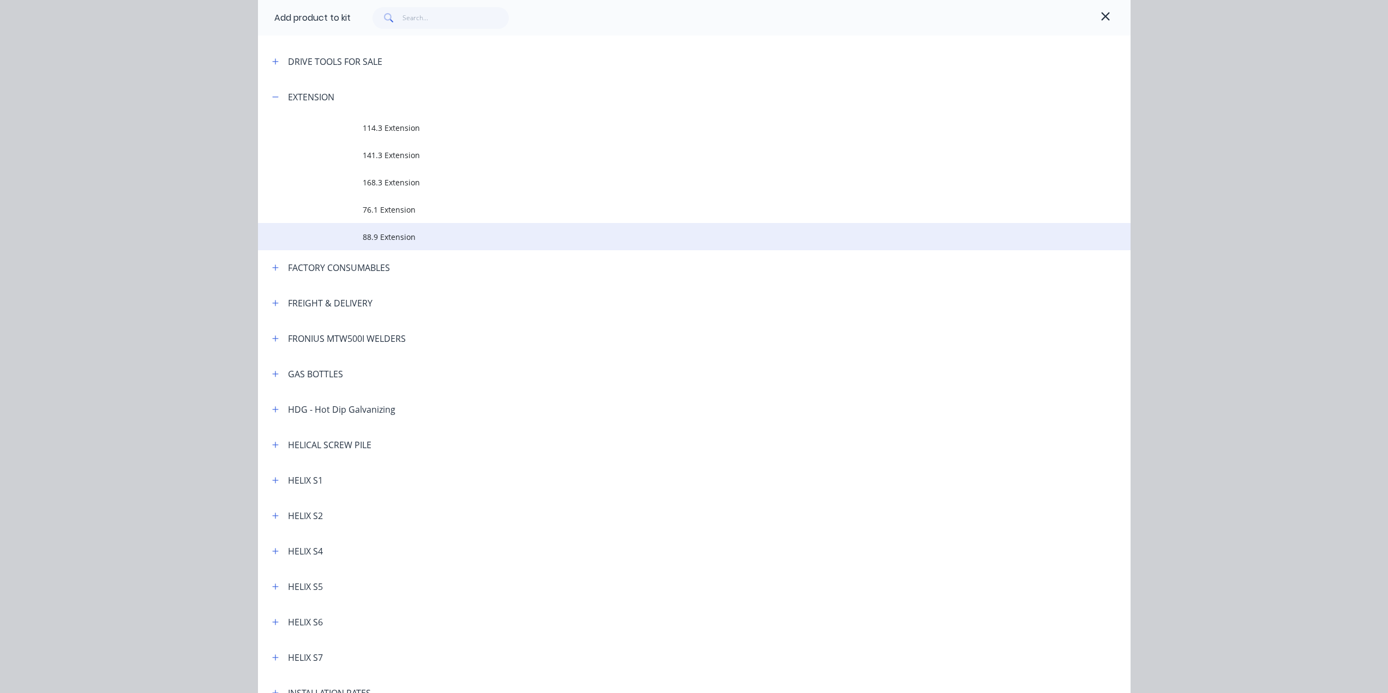
click at [420, 234] on span "88.9 Extension" at bounding box center [670, 236] width 614 height 11
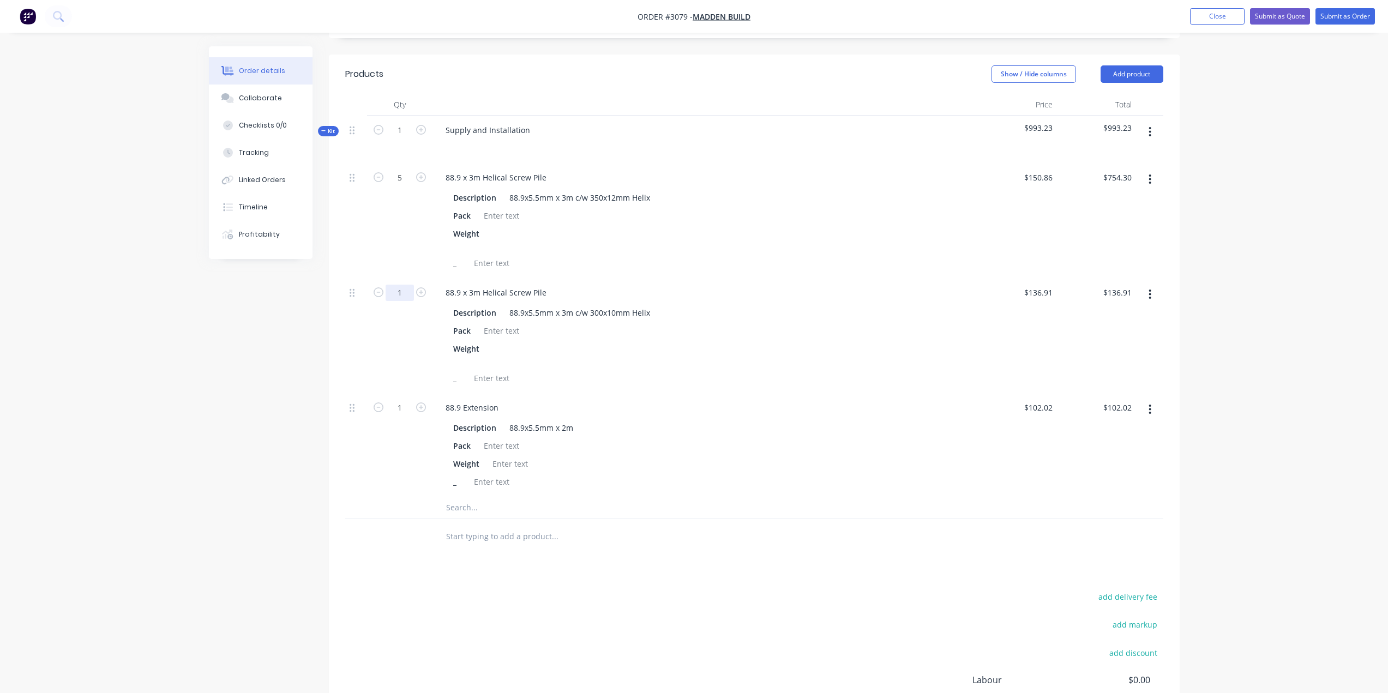
click at [399, 285] on input "1" at bounding box center [400, 293] width 28 height 16
type input "34"
type input "$4,654.94"
drag, startPoint x: 398, startPoint y: 393, endPoint x: 408, endPoint y: 395, distance: 10.6
click at [398, 400] on input "1" at bounding box center [400, 408] width 28 height 16
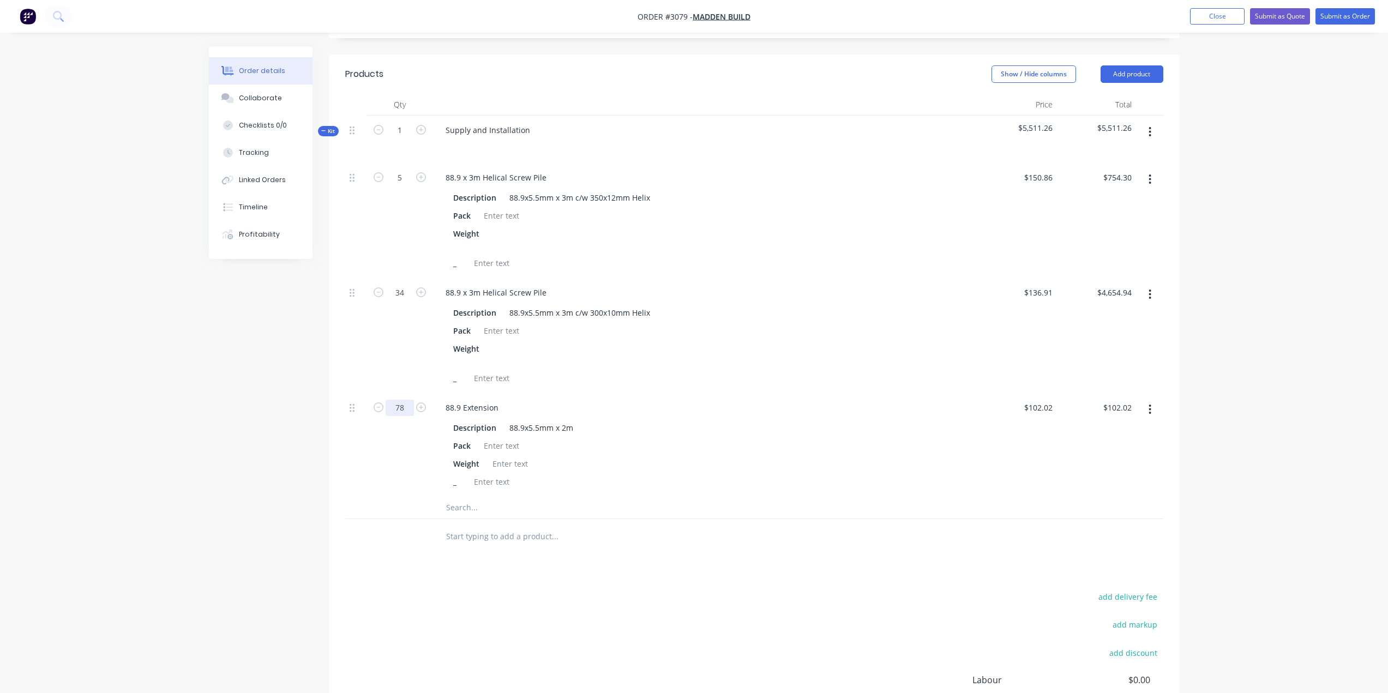
type input "78"
type input "$7,957.56"
click at [781, 344] on div "Weight" at bounding box center [703, 354] width 508 height 27
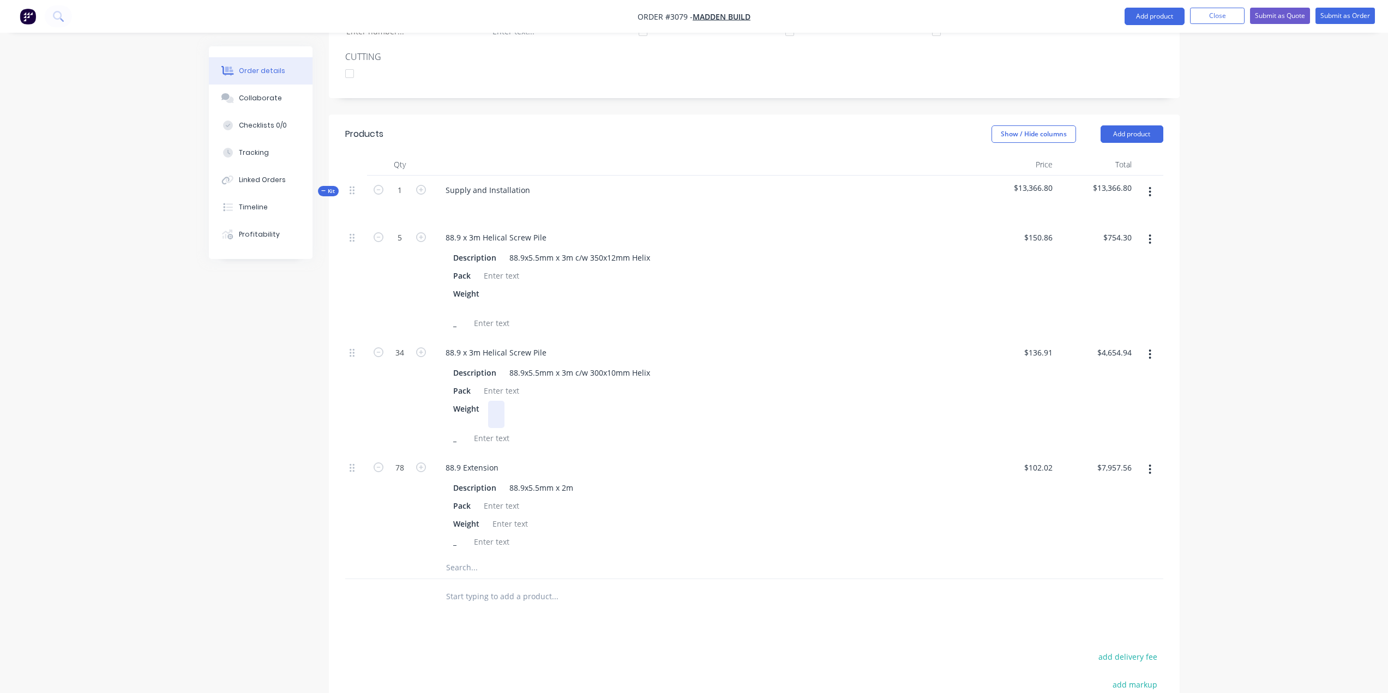
scroll to position [259, 0]
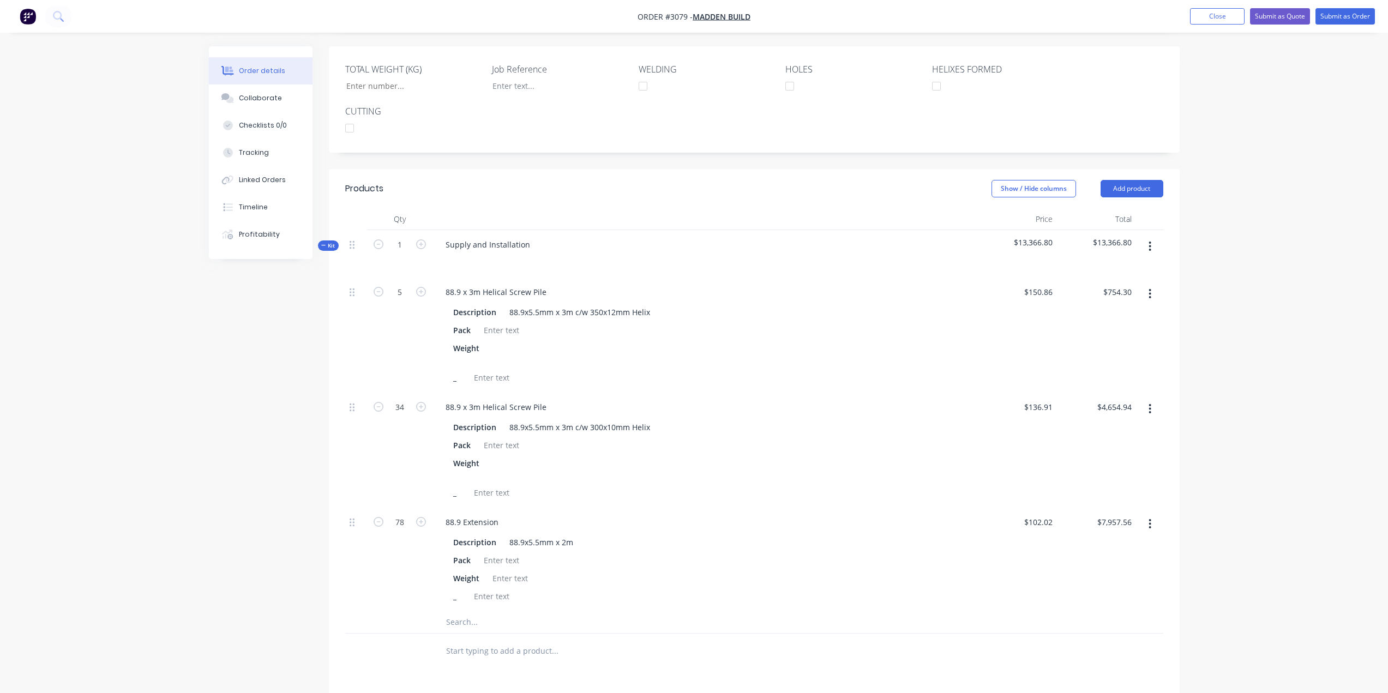
click at [746, 640] on div at bounding box center [600, 651] width 327 height 22
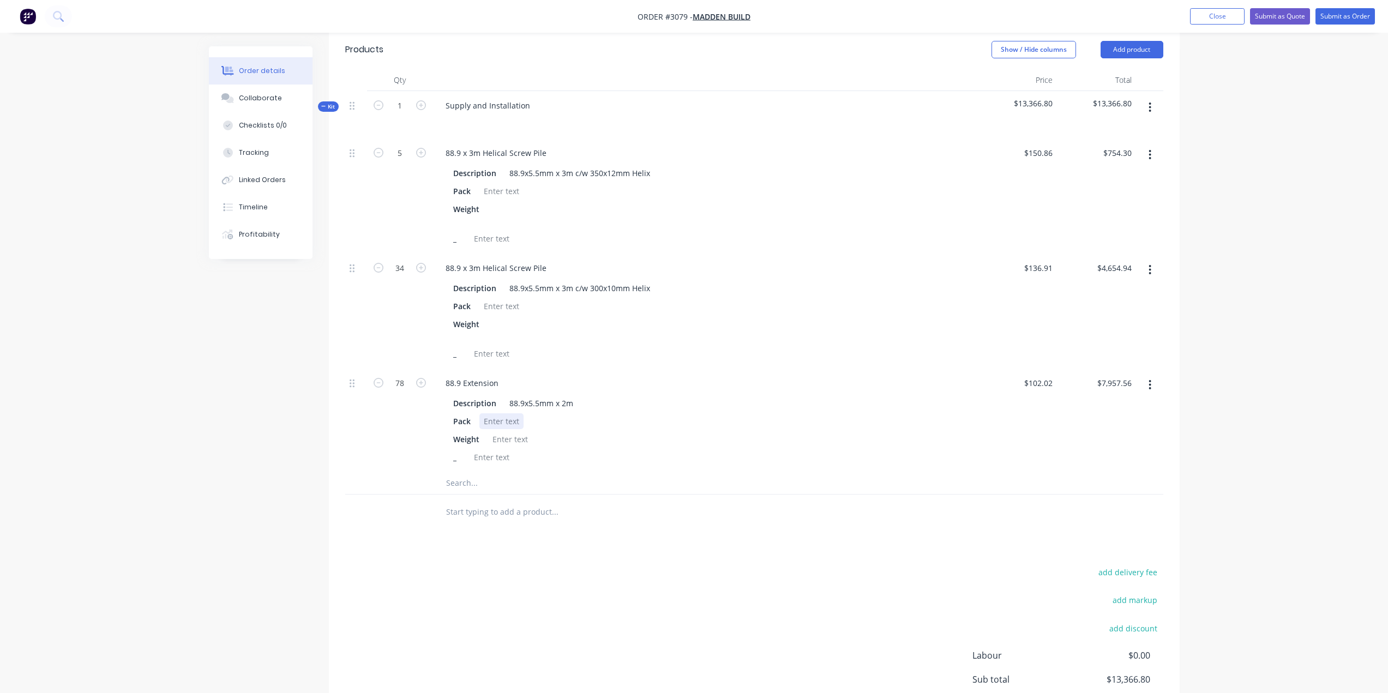
scroll to position [423, 0]
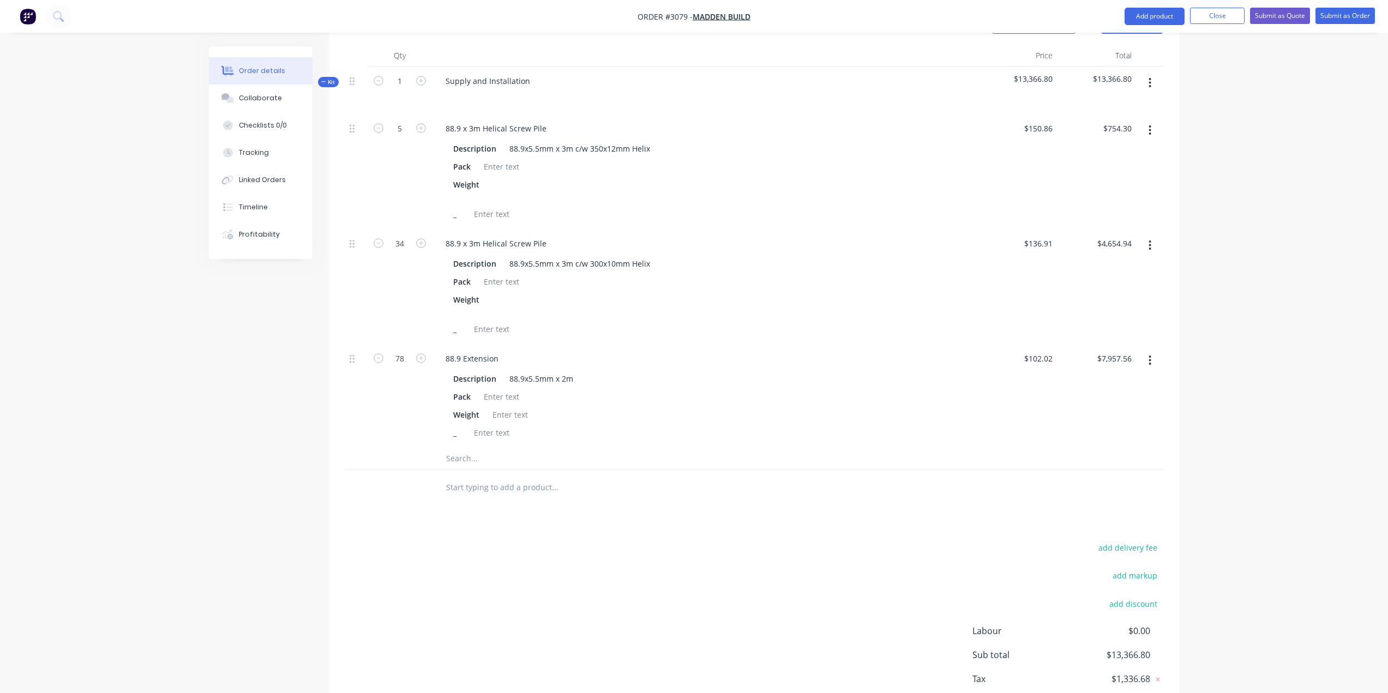
click at [1154, 73] on button "button" at bounding box center [1150, 83] width 26 height 20
click at [1137, 104] on div "Add product to kit" at bounding box center [1111, 112] width 84 height 16
click at [1111, 147] on div "Product catalogue" at bounding box center [1111, 155] width 84 height 16
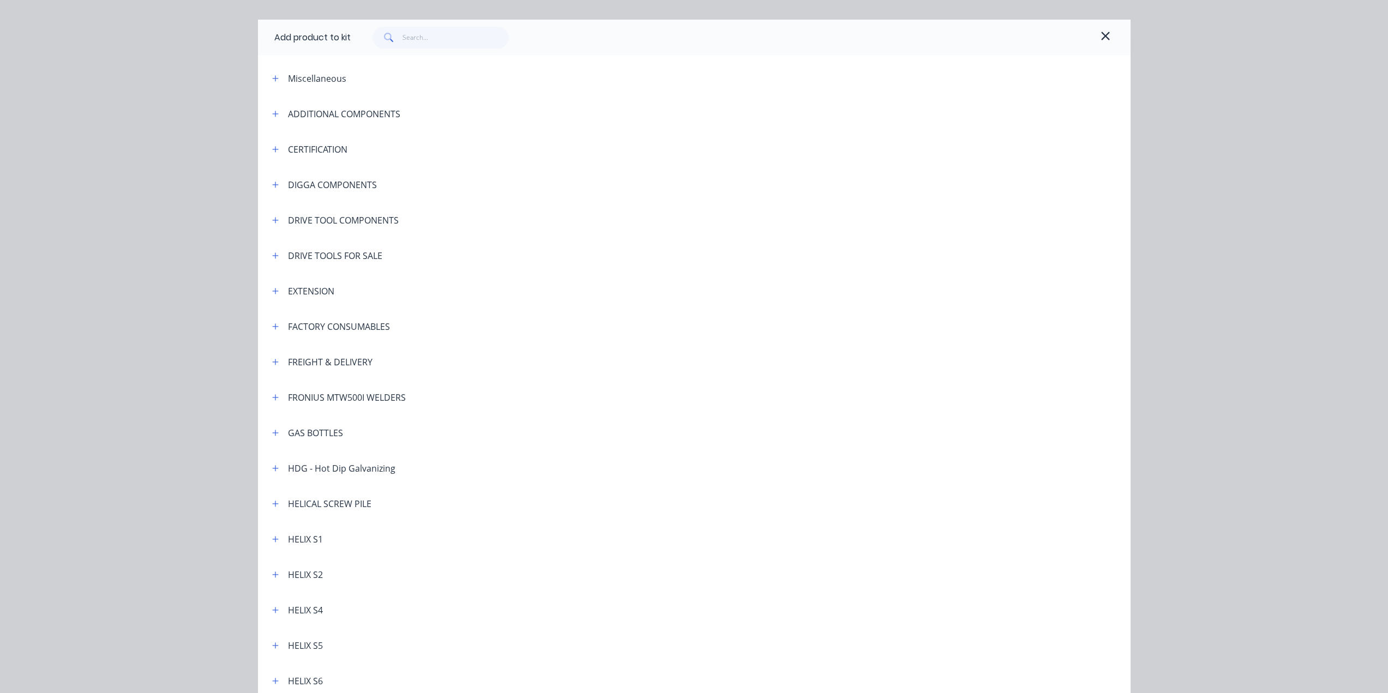
scroll to position [0, 0]
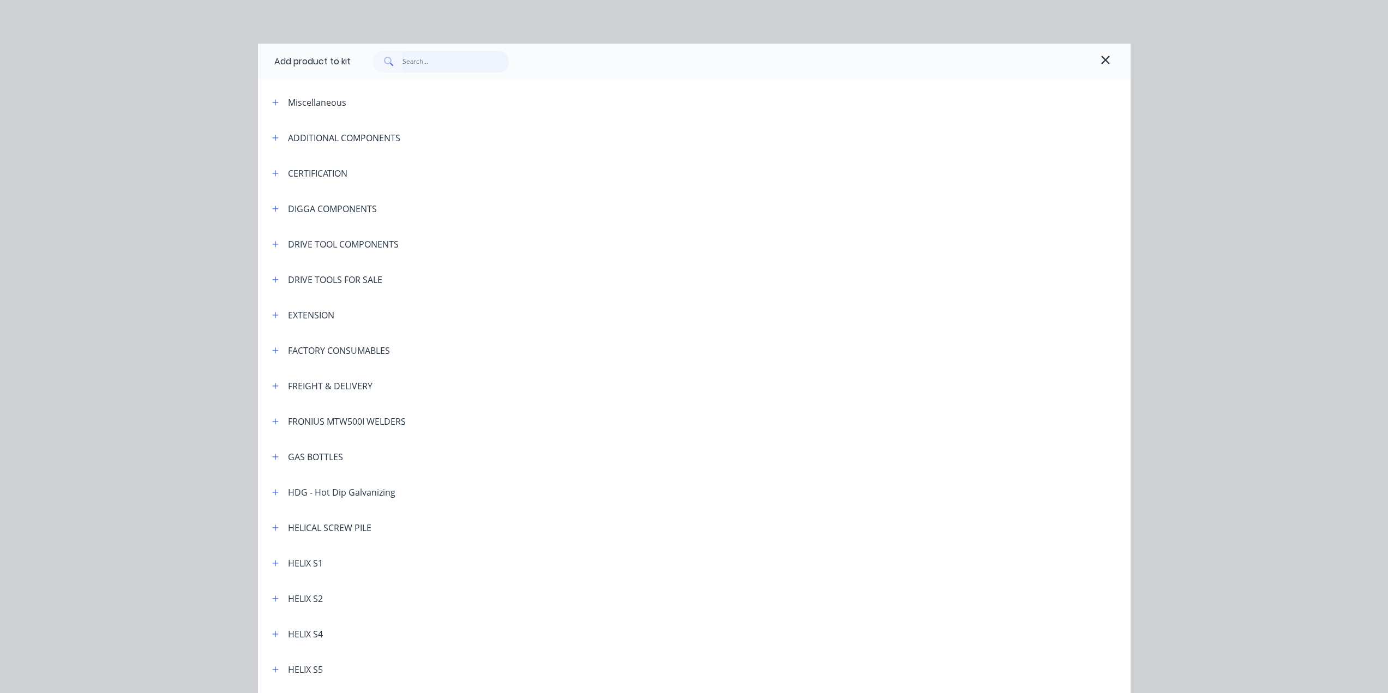
click at [412, 62] on input "text" at bounding box center [455, 62] width 106 height 22
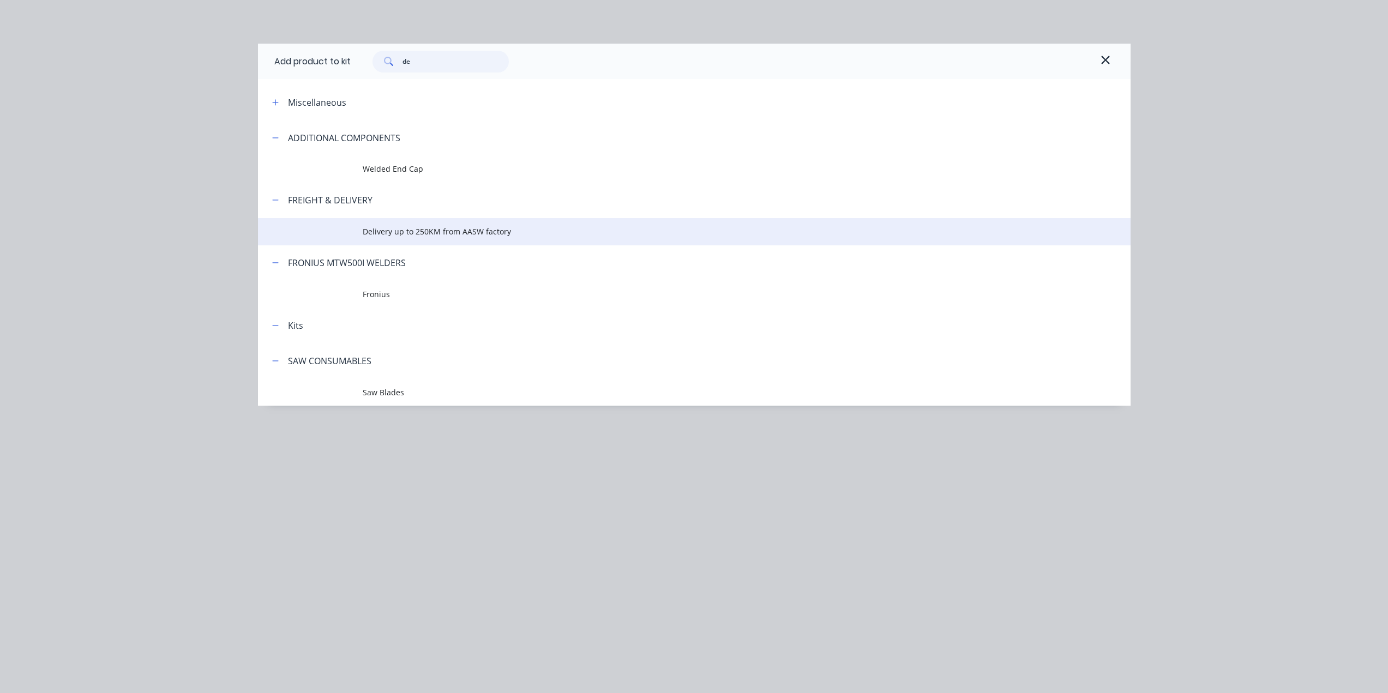
type input "de"
click at [408, 228] on span "Delivery up to 250KM from AASW factory" at bounding box center [670, 231] width 614 height 11
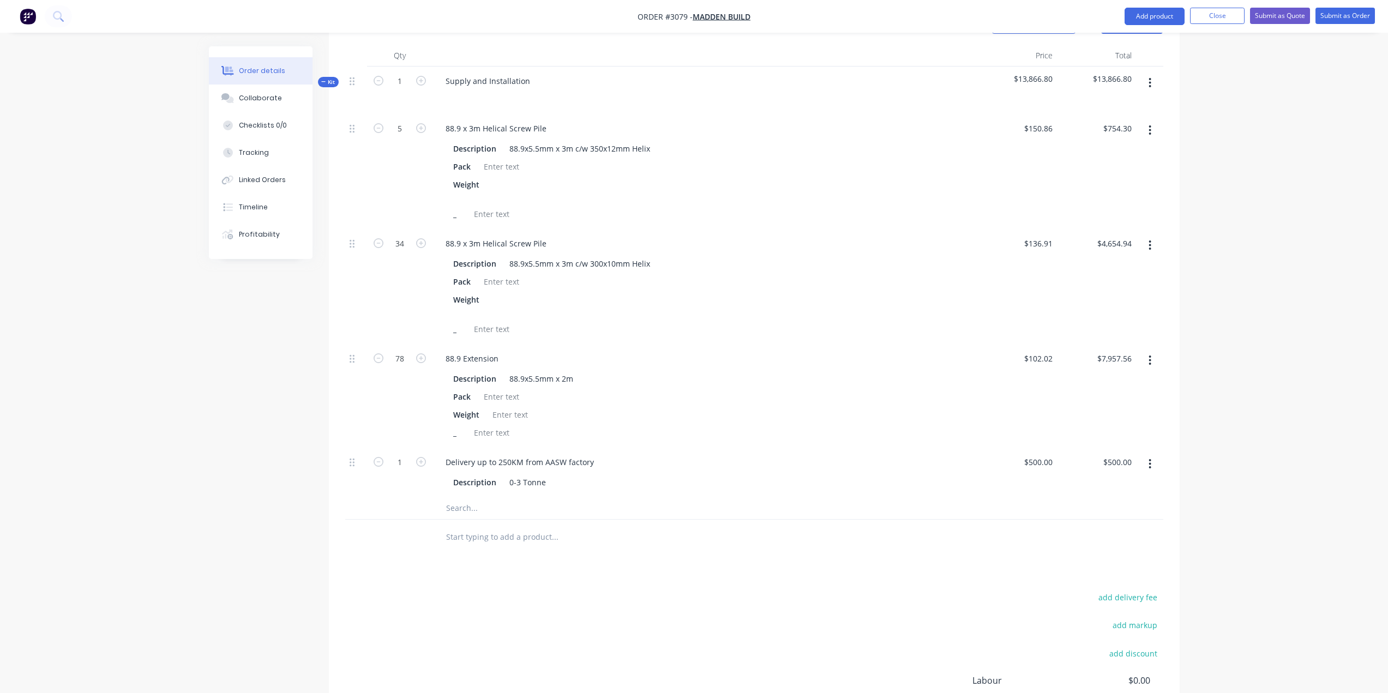
click at [1153, 73] on button "button" at bounding box center [1150, 83] width 26 height 20
click at [1144, 104] on div "Add product to kit" at bounding box center [1111, 112] width 84 height 16
click at [1124, 147] on div "Product catalogue" at bounding box center [1111, 155] width 84 height 16
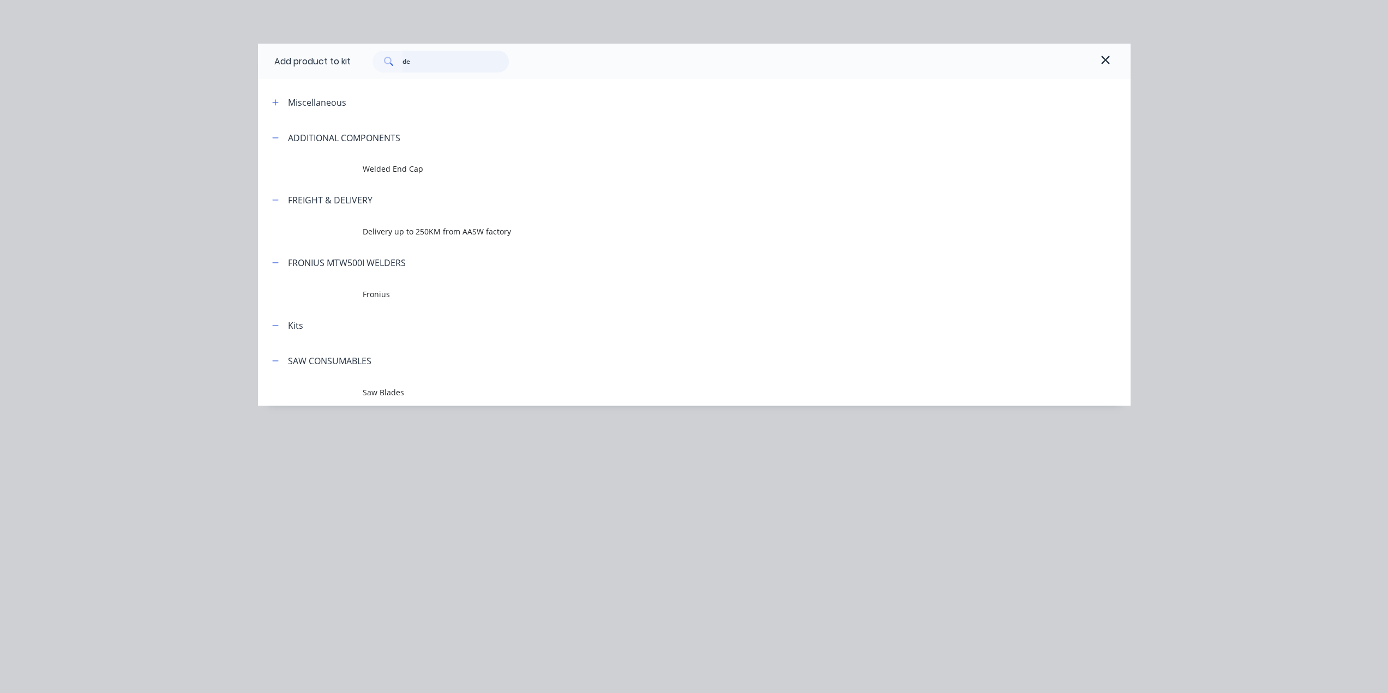
click at [462, 63] on input "de" at bounding box center [455, 62] width 106 height 22
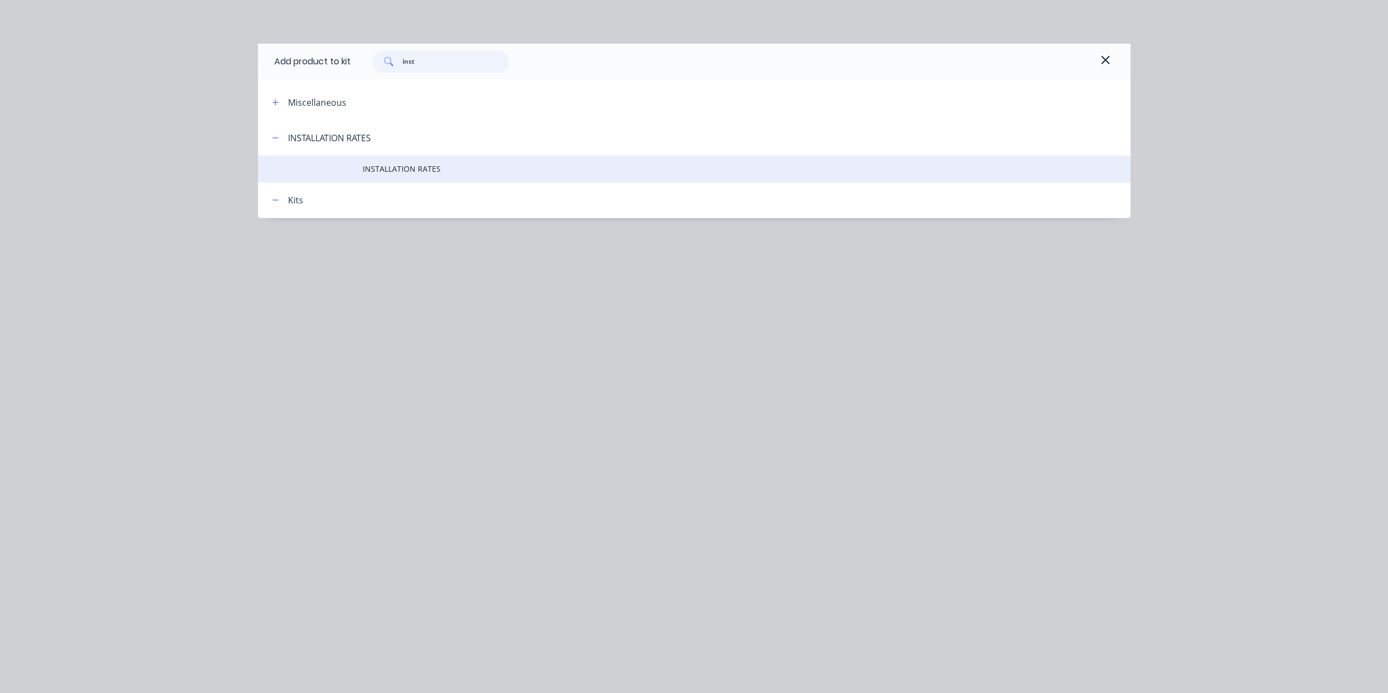
type input "inst"
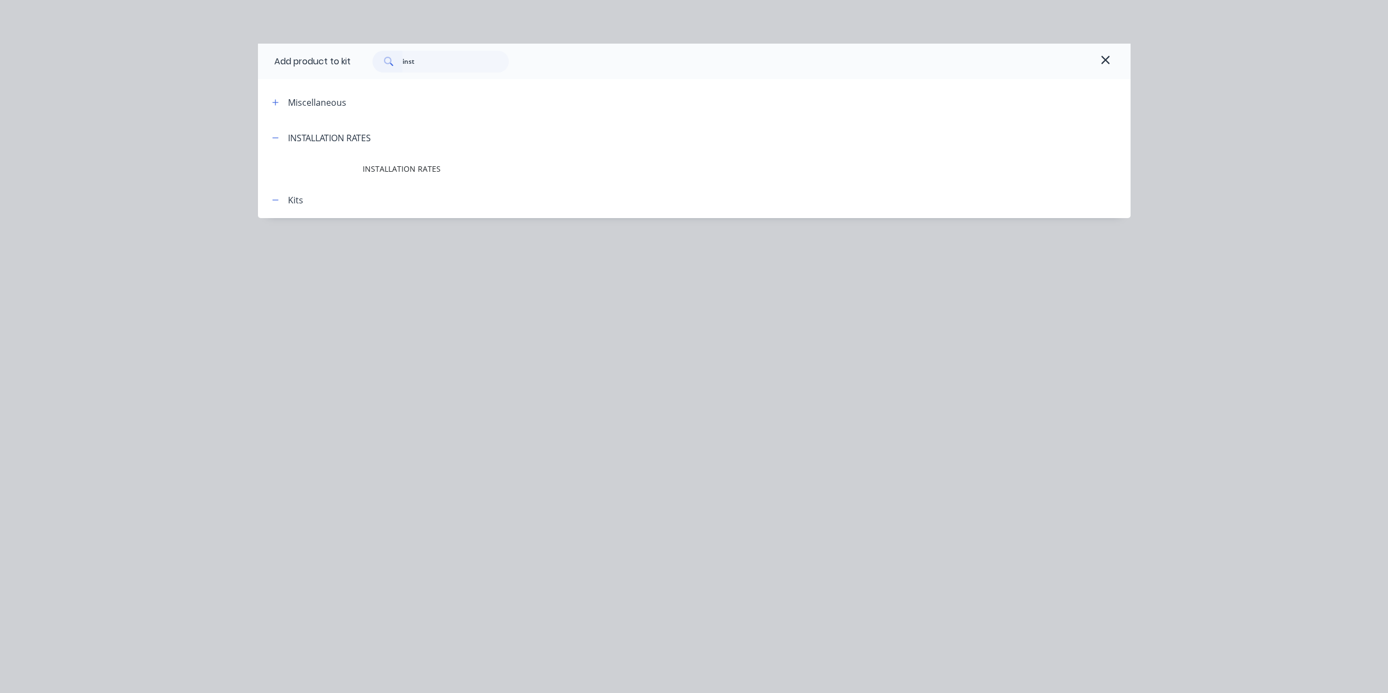
click at [372, 165] on span "INSTALLATION RATES" at bounding box center [670, 168] width 614 height 11
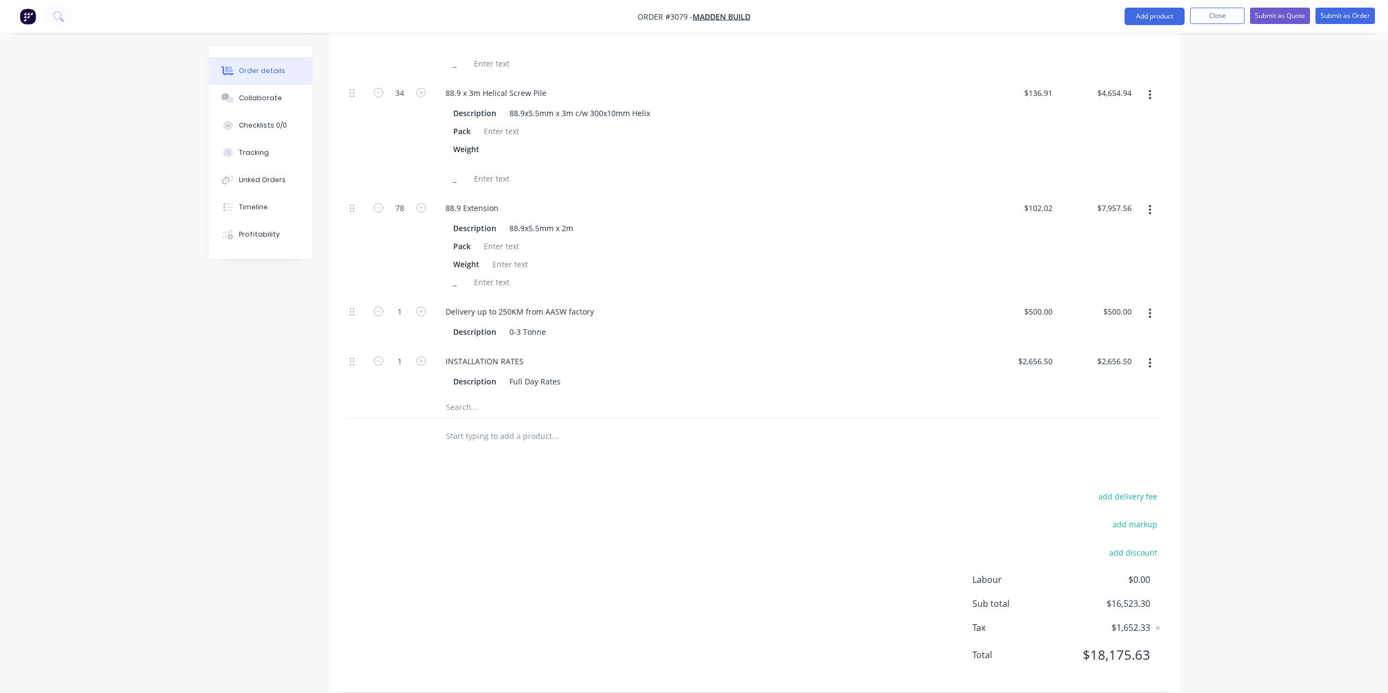
scroll to position [576, 0]
click at [476, 422] on input "text" at bounding box center [555, 433] width 218 height 22
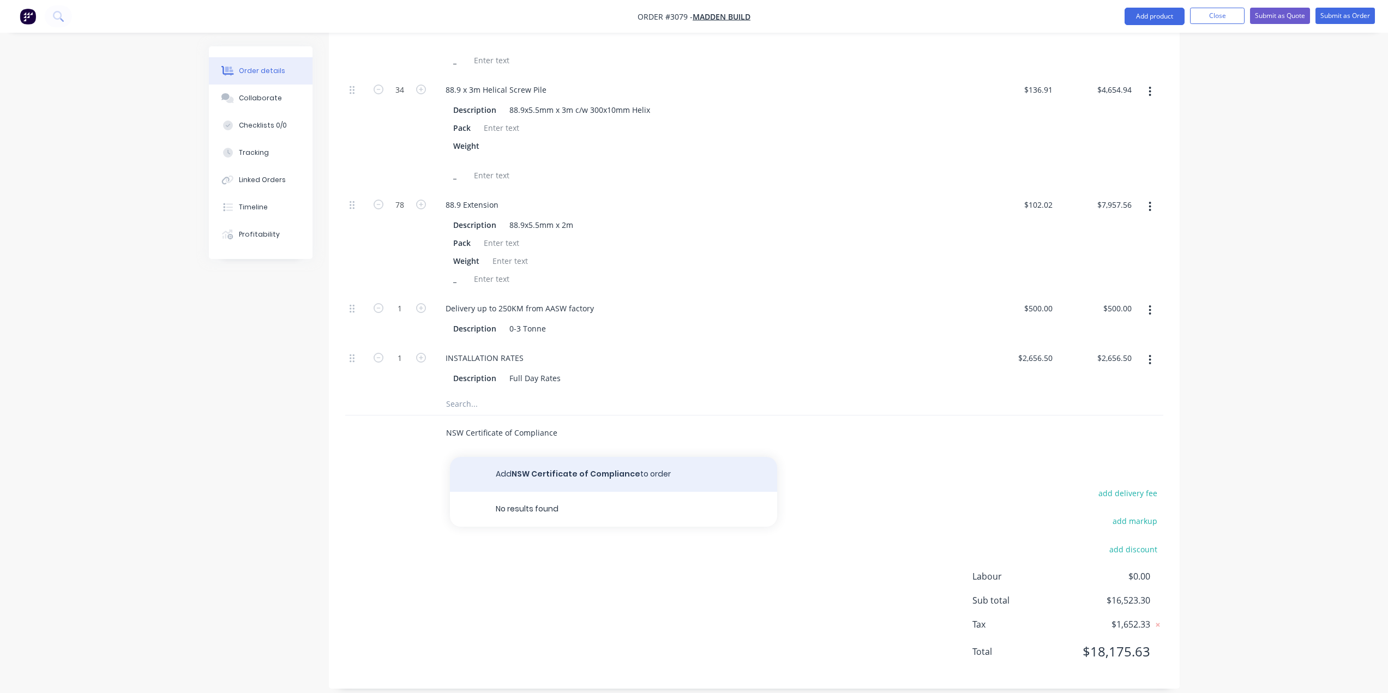
type input "NSW Certificate of Compliance"
click at [572, 468] on button "Add NSW Certificate of Compliance to order" at bounding box center [613, 474] width 327 height 35
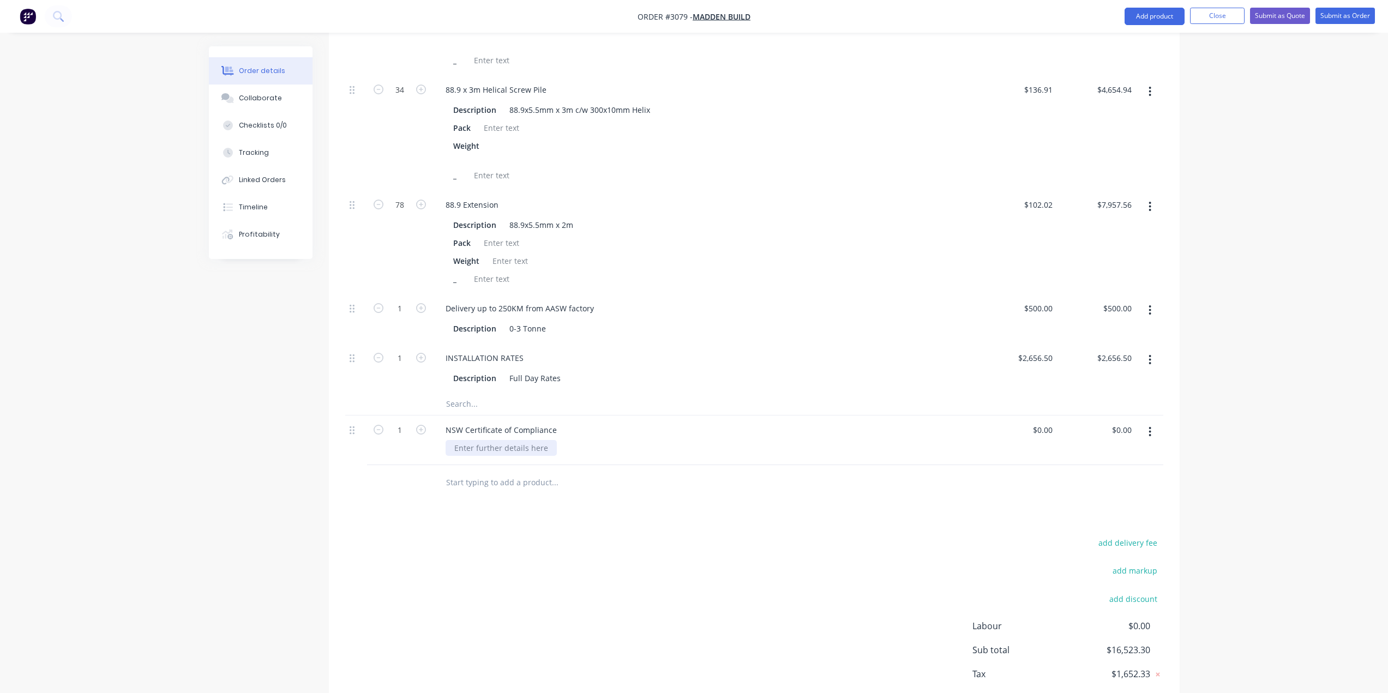
click at [503, 440] on div at bounding box center [501, 448] width 111 height 16
click at [762, 321] on div "Description 0-3 Tonne" at bounding box center [703, 329] width 508 height 16
click at [1038, 419] on div "0 $0.00" at bounding box center [1017, 441] width 79 height 50
type input "$750.00"
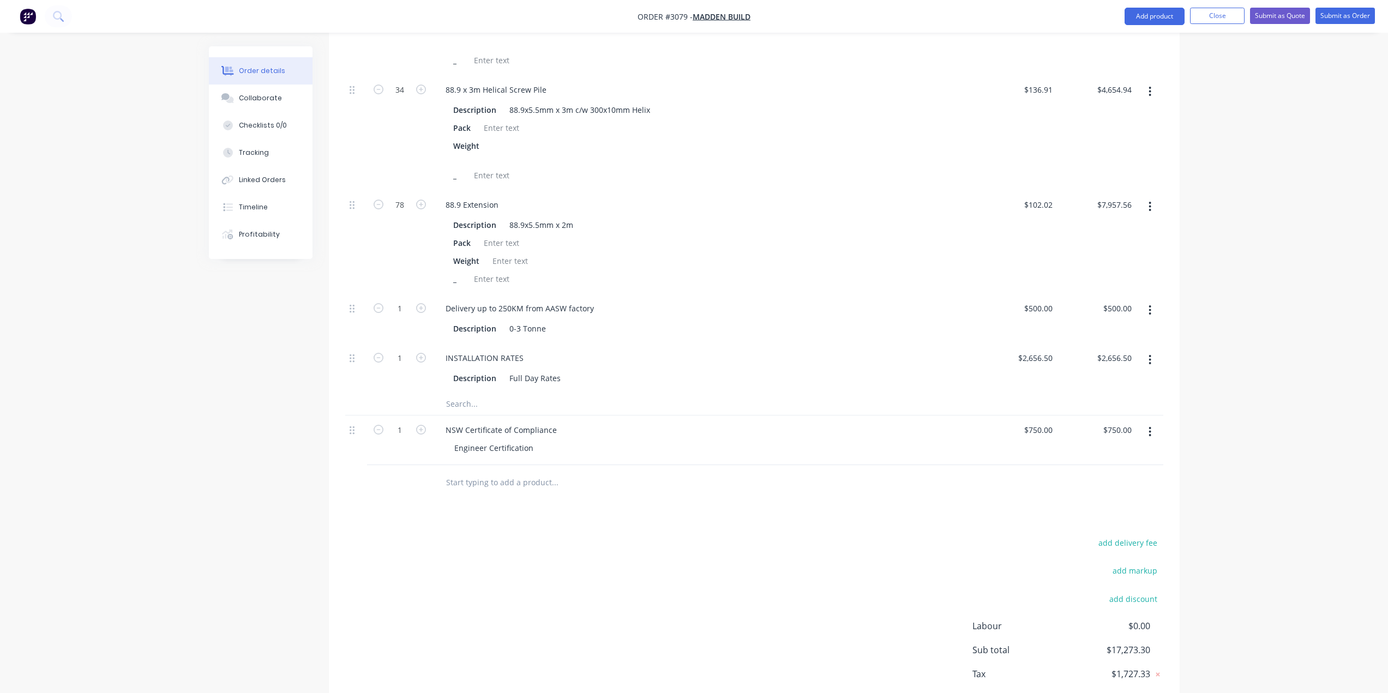
click at [1054, 496] on div "Products Show / Hide columns Add product Qty Price Total Kit 1 Supply and Insta…" at bounding box center [754, 295] width 851 height 887
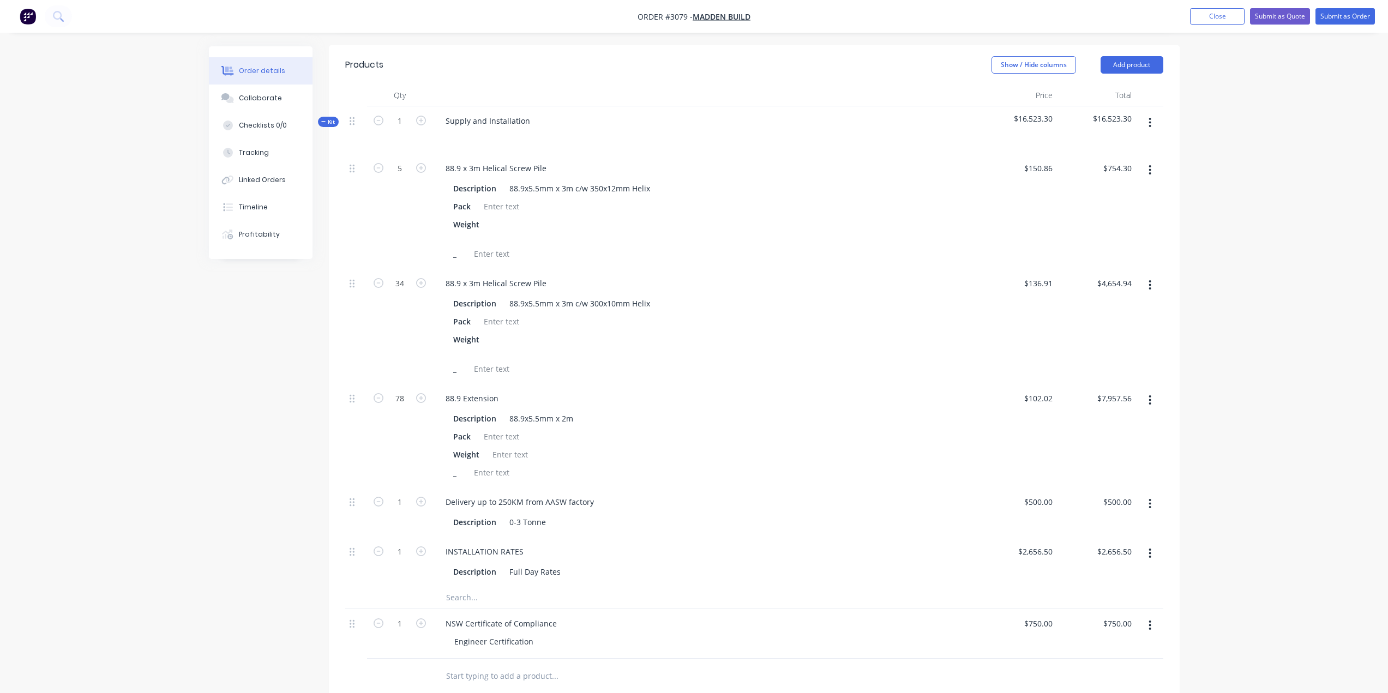
scroll to position [358, 0]
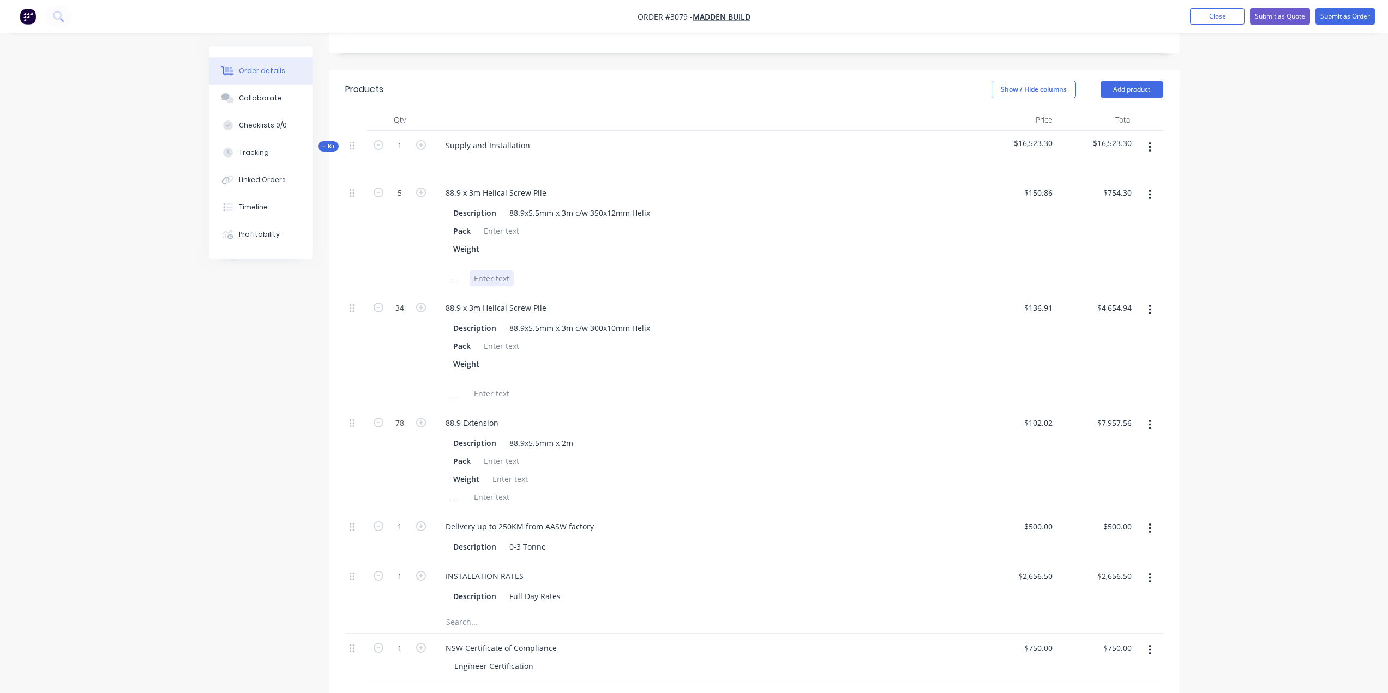
click at [904, 270] on div "_" at bounding box center [703, 278] width 508 height 16
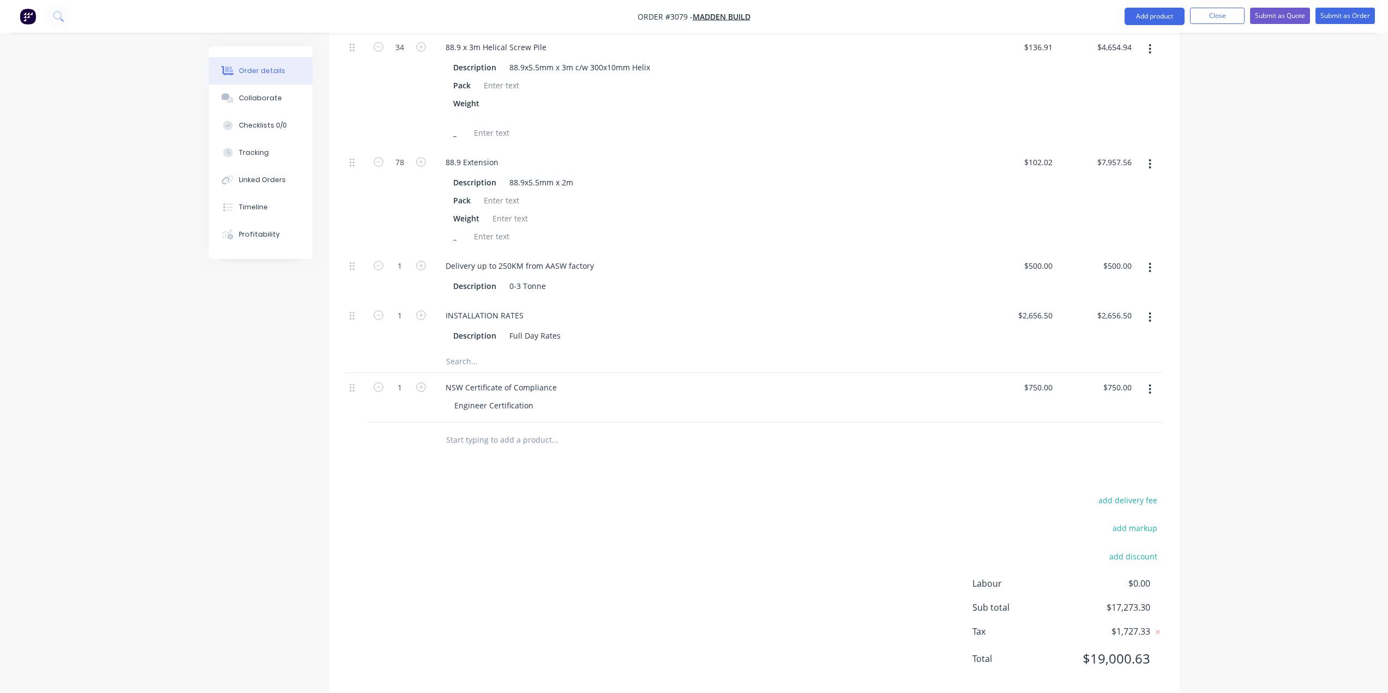
scroll to position [626, 0]
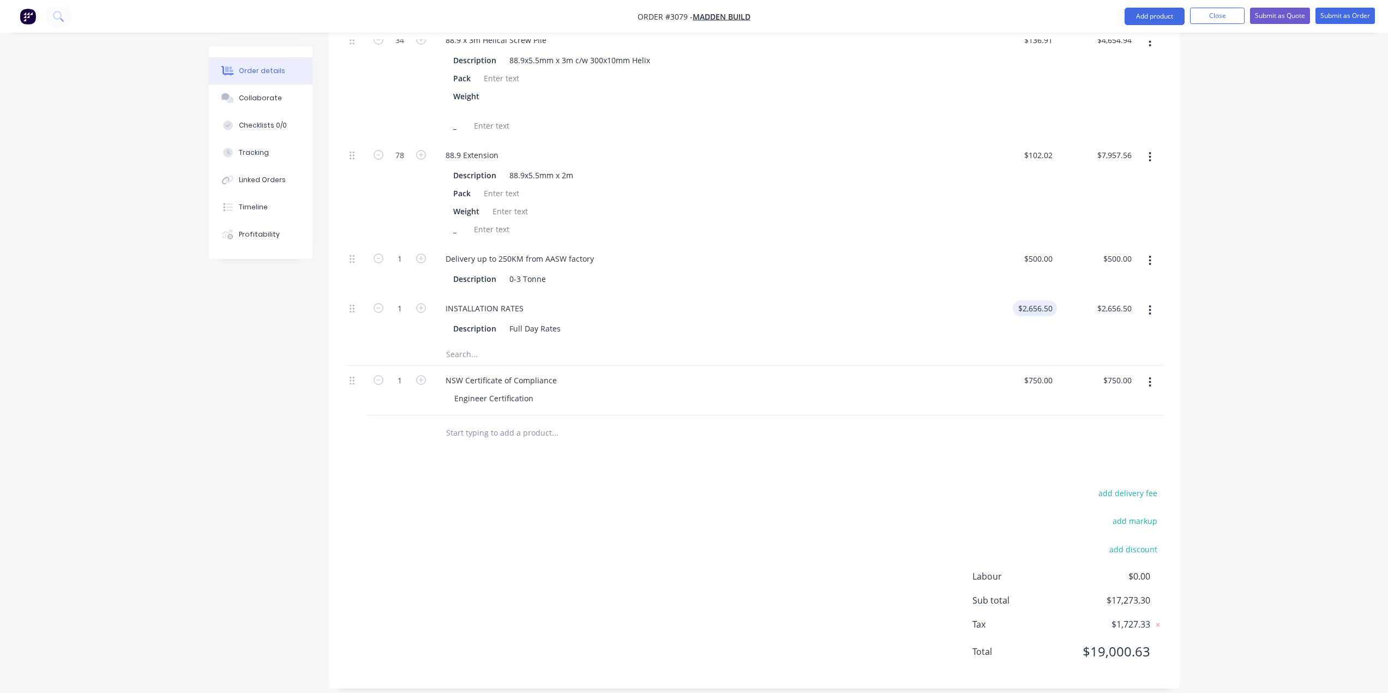
click at [1031, 300] on input "$2,656.50" at bounding box center [1037, 308] width 40 height 16
type input "$2,656.50"
click at [927, 522] on div "add delivery fee add markup add discount Labour $0.00 Sub total $17,273.30 Tax …" at bounding box center [754, 579] width 818 height 187
click at [376, 375] on icon "button" at bounding box center [379, 380] width 10 height 10
type input "0"
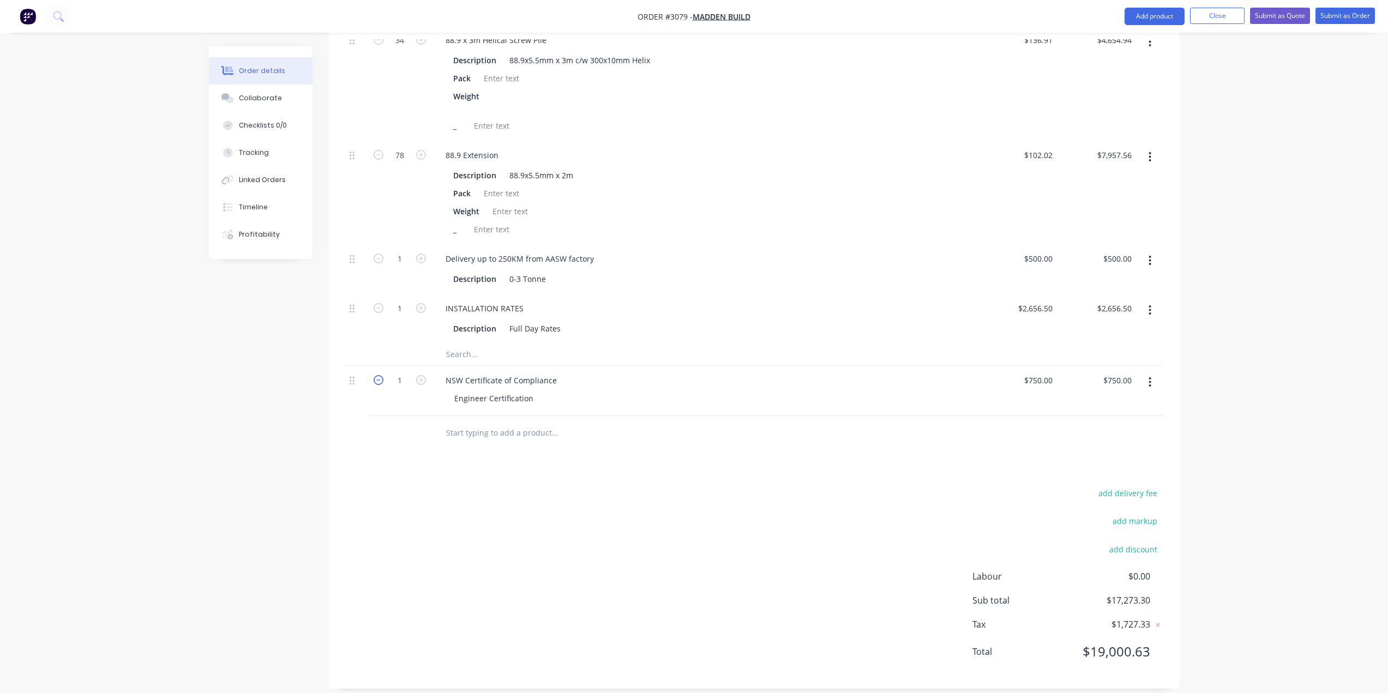
type input "$0.00"
click at [1150, 376] on icon "button" at bounding box center [1149, 382] width 3 height 12
click at [1108, 468] on div "Delete" at bounding box center [1111, 476] width 84 height 16
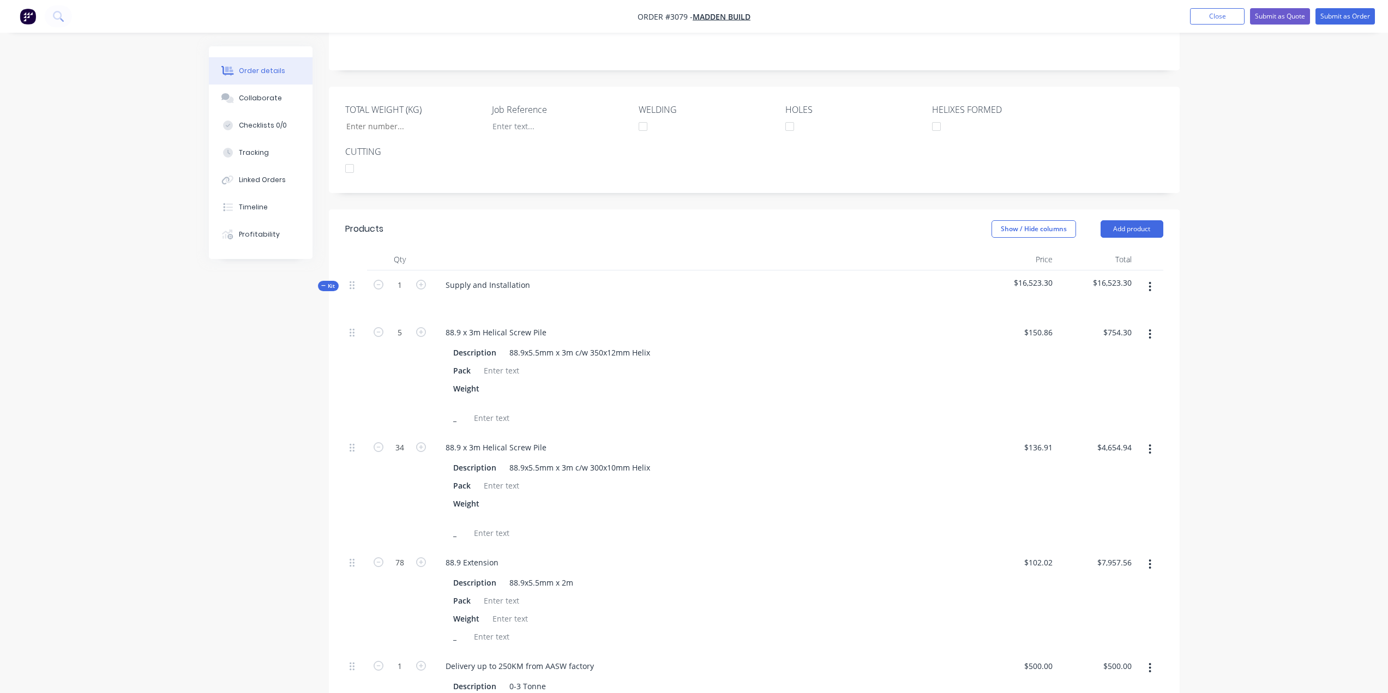
scroll to position [218, 0]
click at [1295, 20] on button "Submit as Quote" at bounding box center [1280, 16] width 60 height 16
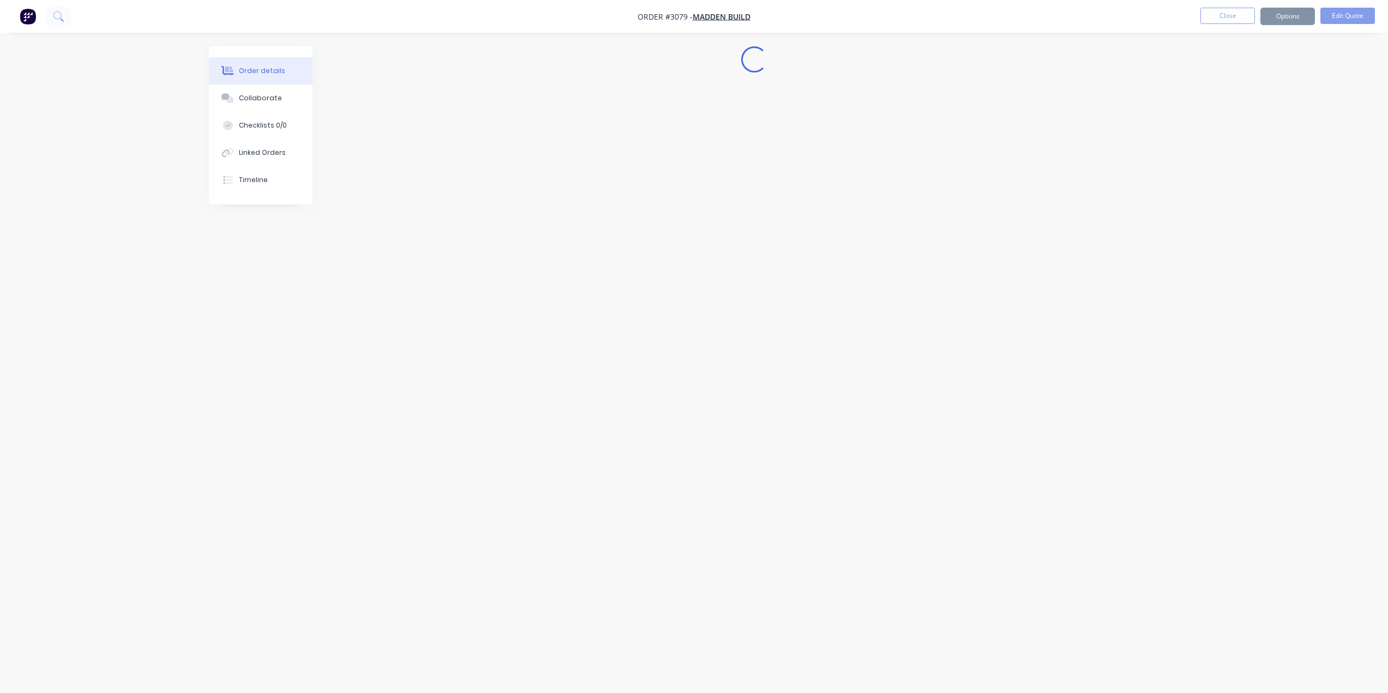
scroll to position [0, 0]
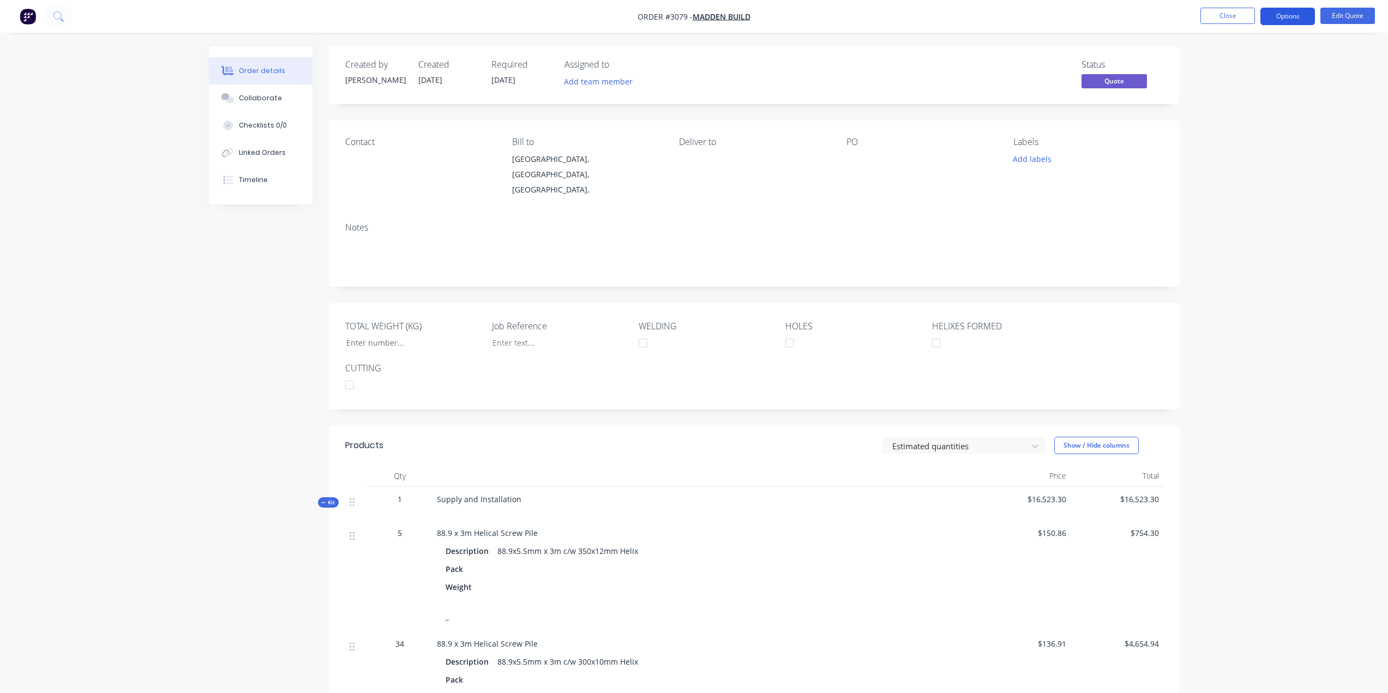
click at [1284, 17] on button "Options" at bounding box center [1287, 16] width 55 height 17
click at [1350, 13] on button "Edit Quote" at bounding box center [1347, 16] width 55 height 16
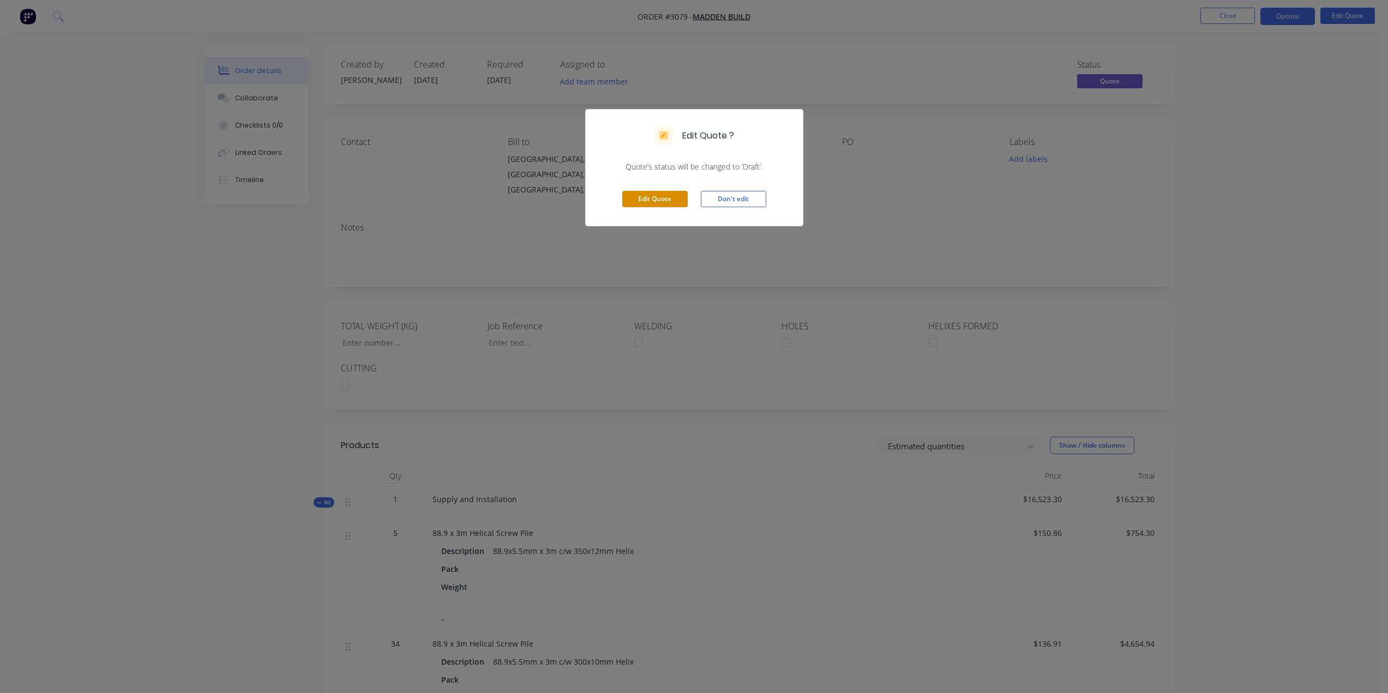
click at [640, 197] on button "Edit Quote" at bounding box center [654, 199] width 65 height 16
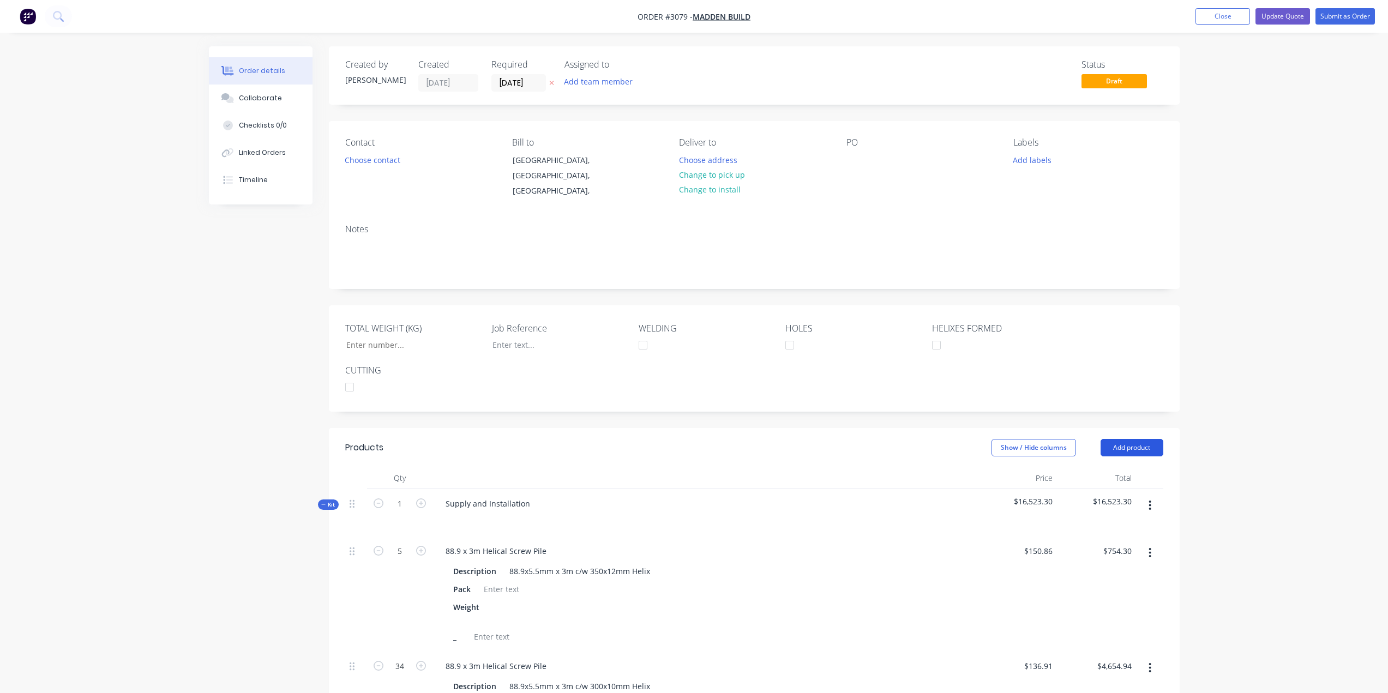
click at [1133, 442] on button "Add product" at bounding box center [1131, 447] width 63 height 17
click at [1102, 620] on div "Notes (External)" at bounding box center [1111, 628] width 84 height 16
click at [328, 501] on span "Kit" at bounding box center [328, 505] width 14 height 8
click at [486, 543] on div at bounding box center [476, 551] width 79 height 16
paste div
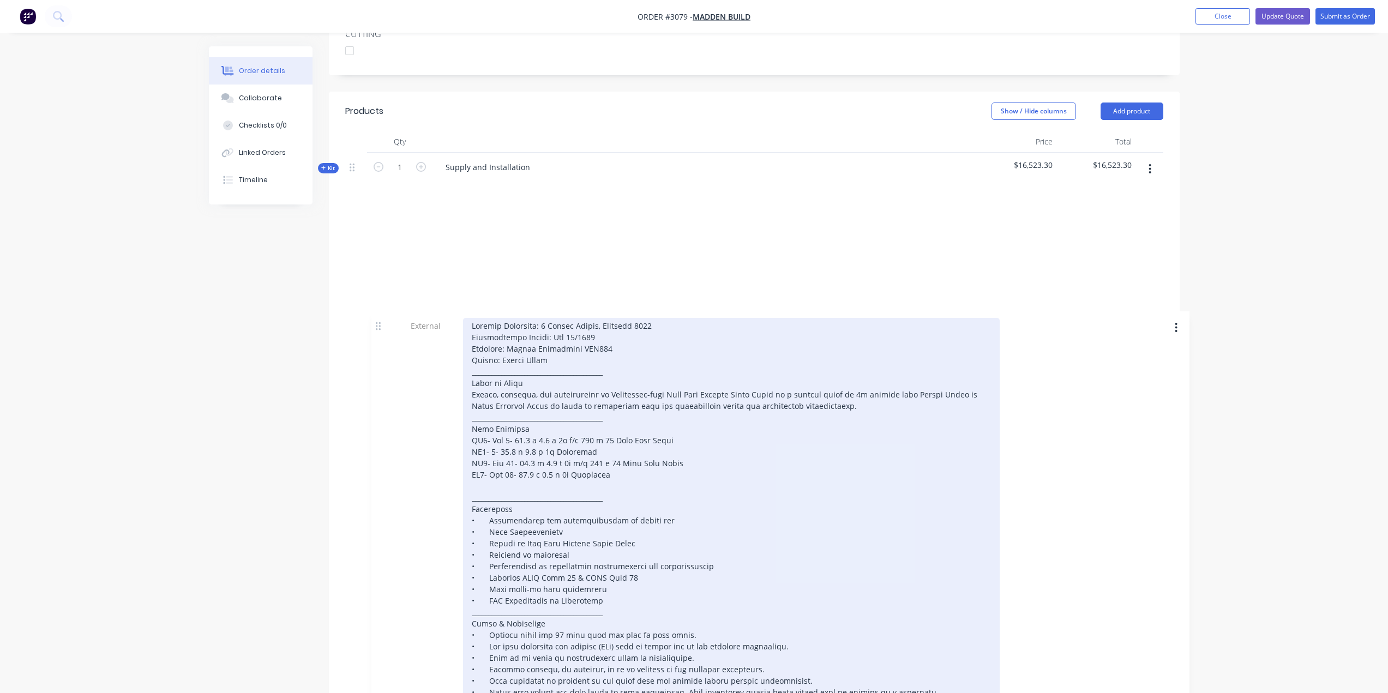
drag, startPoint x: 356, startPoint y: 539, endPoint x: 382, endPoint y: 323, distance: 217.5
click at [382, 323] on div "Kit 1 Supply and Installation $16,523.30 $16,523.30 External" at bounding box center [754, 410] width 818 height 514
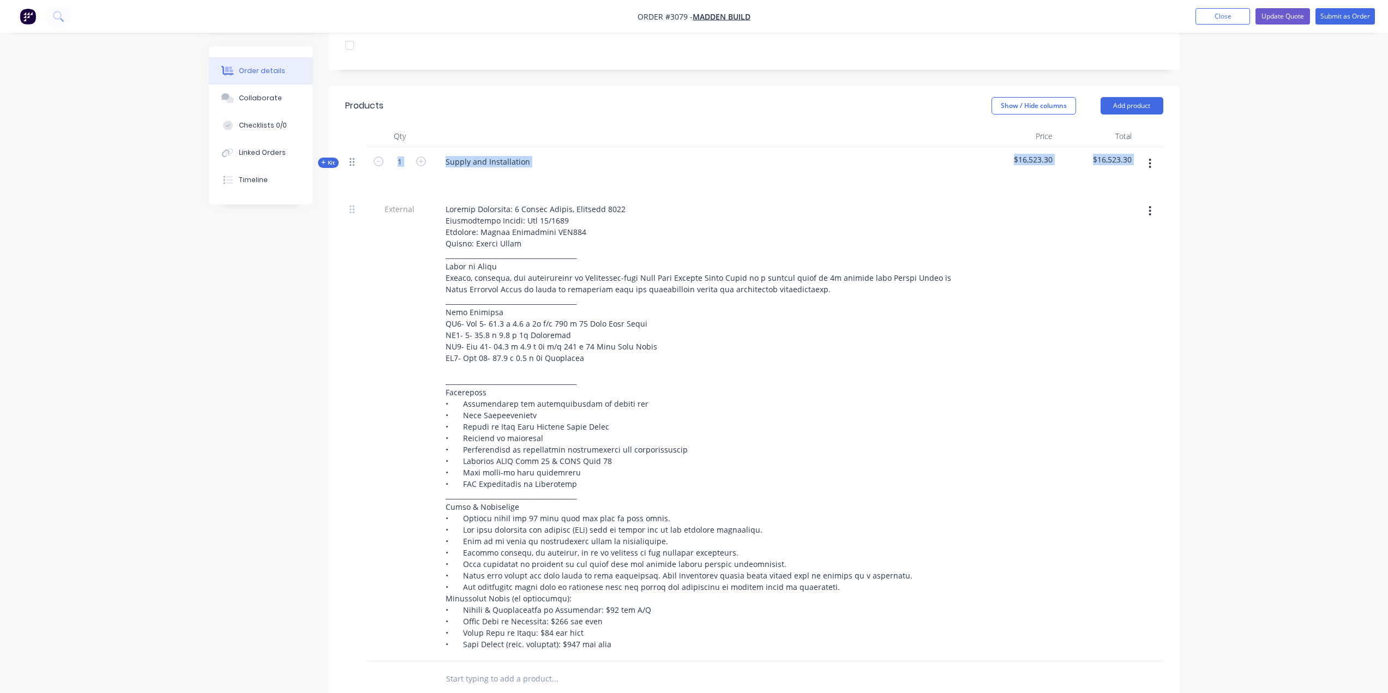
drag, startPoint x: 346, startPoint y: 197, endPoint x: 352, endPoint y: 148, distance: 49.4
click at [353, 147] on div "Kit 1 Supply and Installation $16,523.30 $16,523.30 External" at bounding box center [754, 404] width 818 height 514
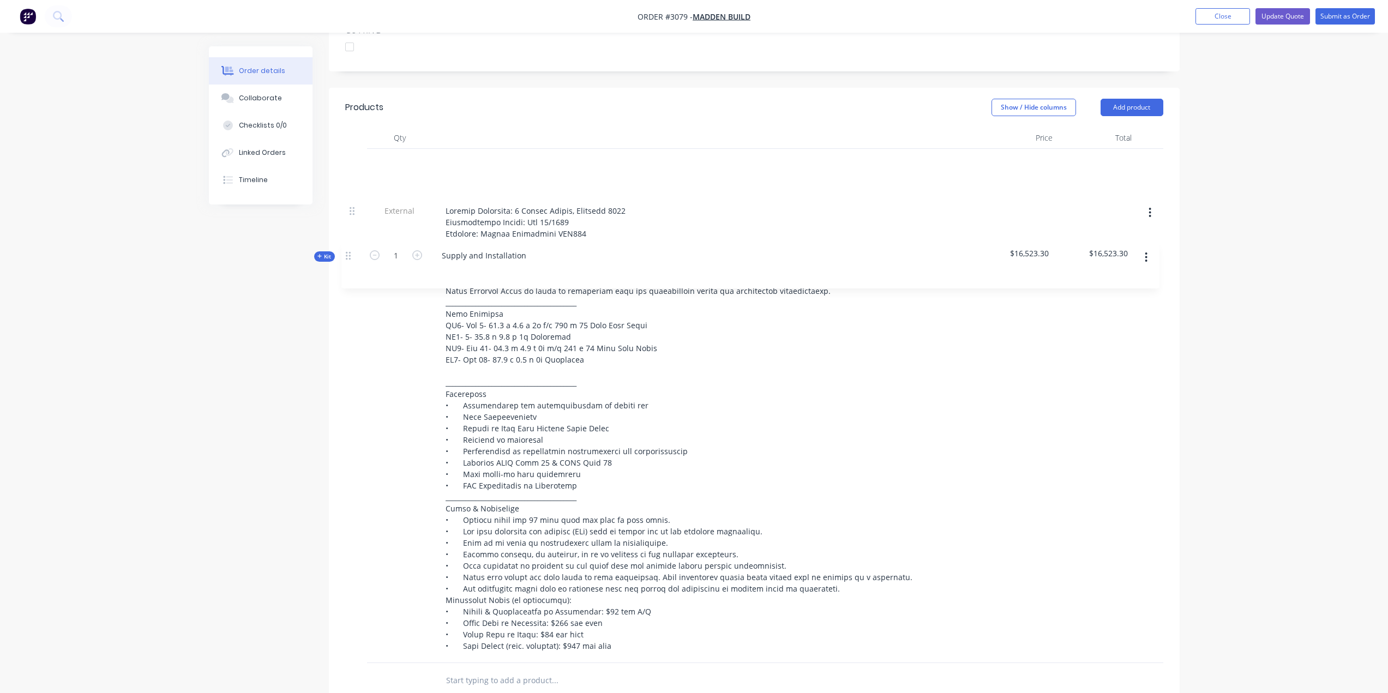
drag, startPoint x: 352, startPoint y: 149, endPoint x: 349, endPoint y: 262, distance: 112.4
click at [349, 262] on div "Kit 1 Supply and Installation $16,523.30 $16,523.30 External" at bounding box center [754, 406] width 818 height 514
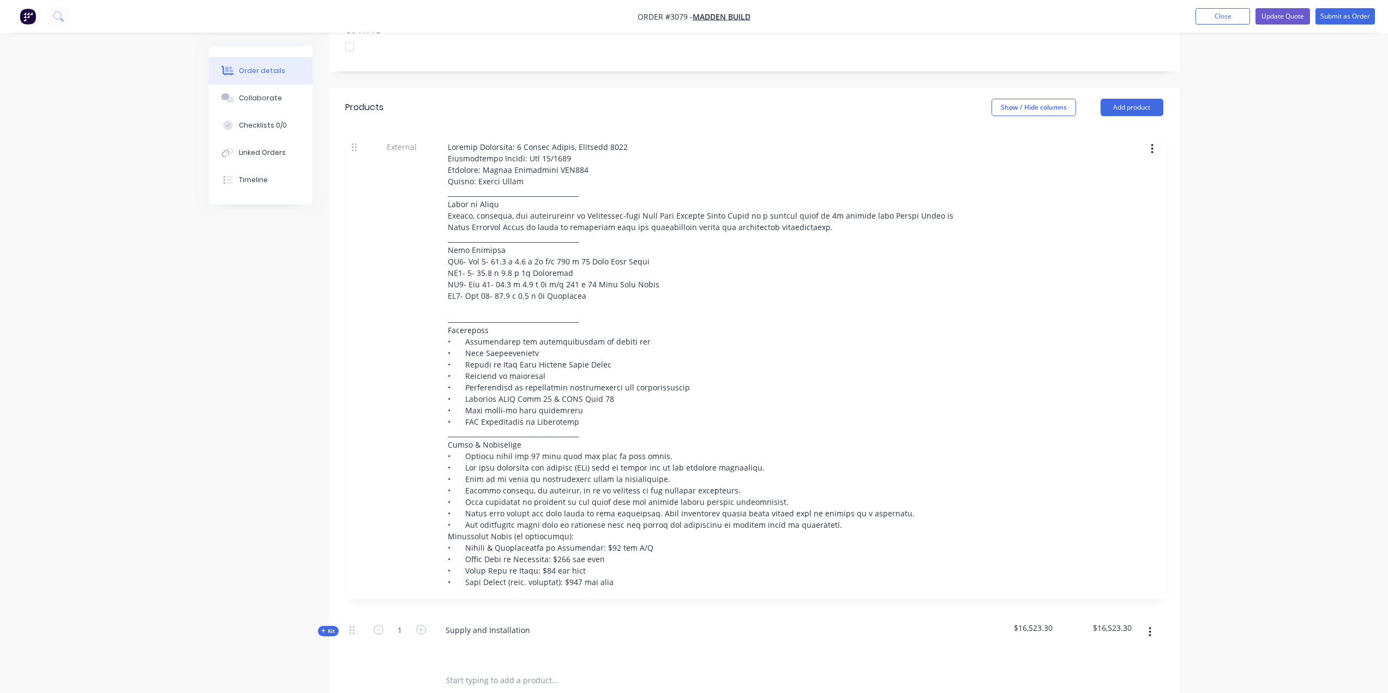
drag, startPoint x: 353, startPoint y: 201, endPoint x: 357, endPoint y: 146, distance: 54.7
click at [357, 149] on div "Kit 1 Supply and Installation $16,523.30 $16,523.30 External" at bounding box center [754, 406] width 818 height 514
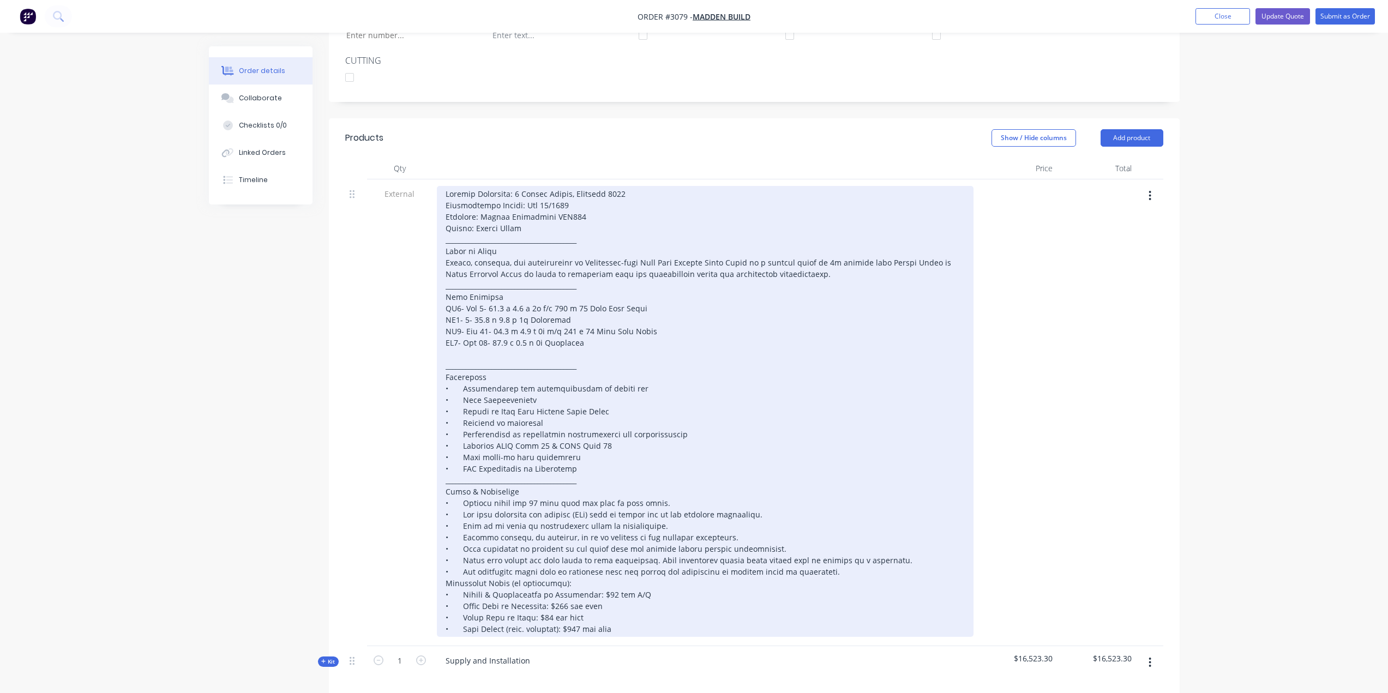
scroll to position [286, 0]
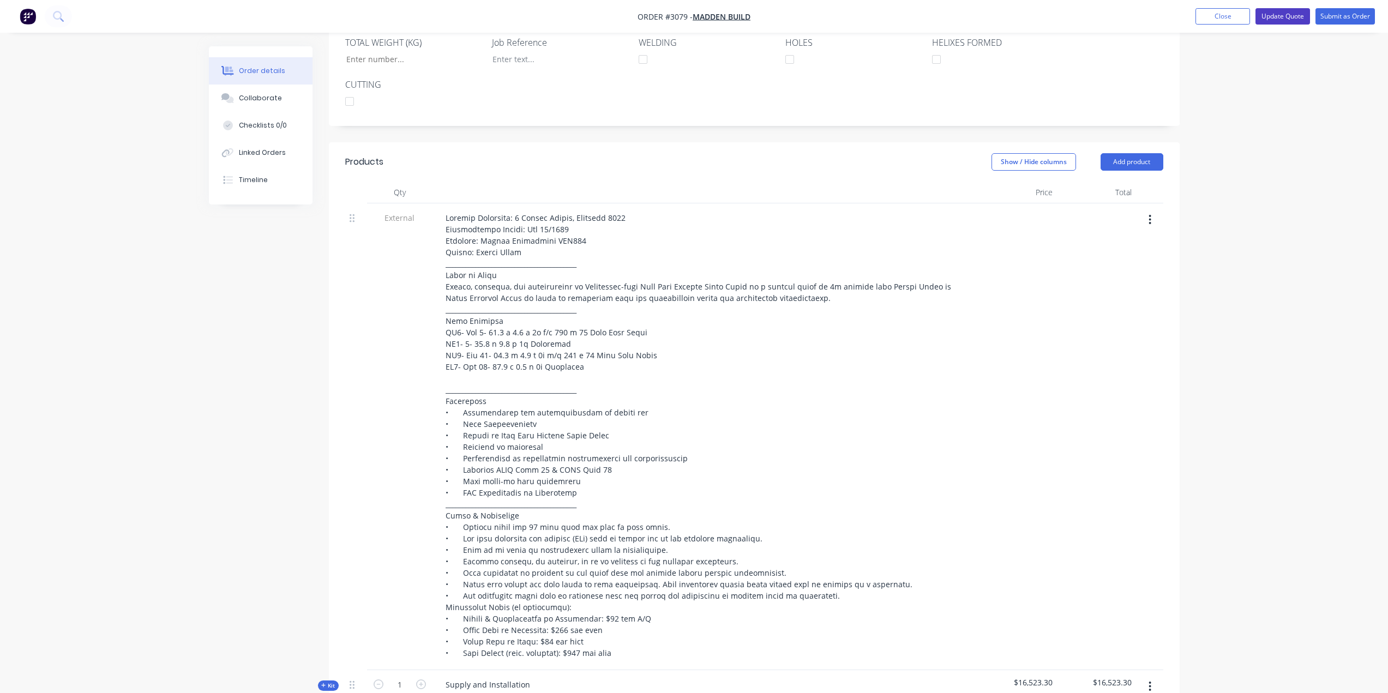
click at [1270, 18] on button "Update Quote" at bounding box center [1282, 16] width 55 height 16
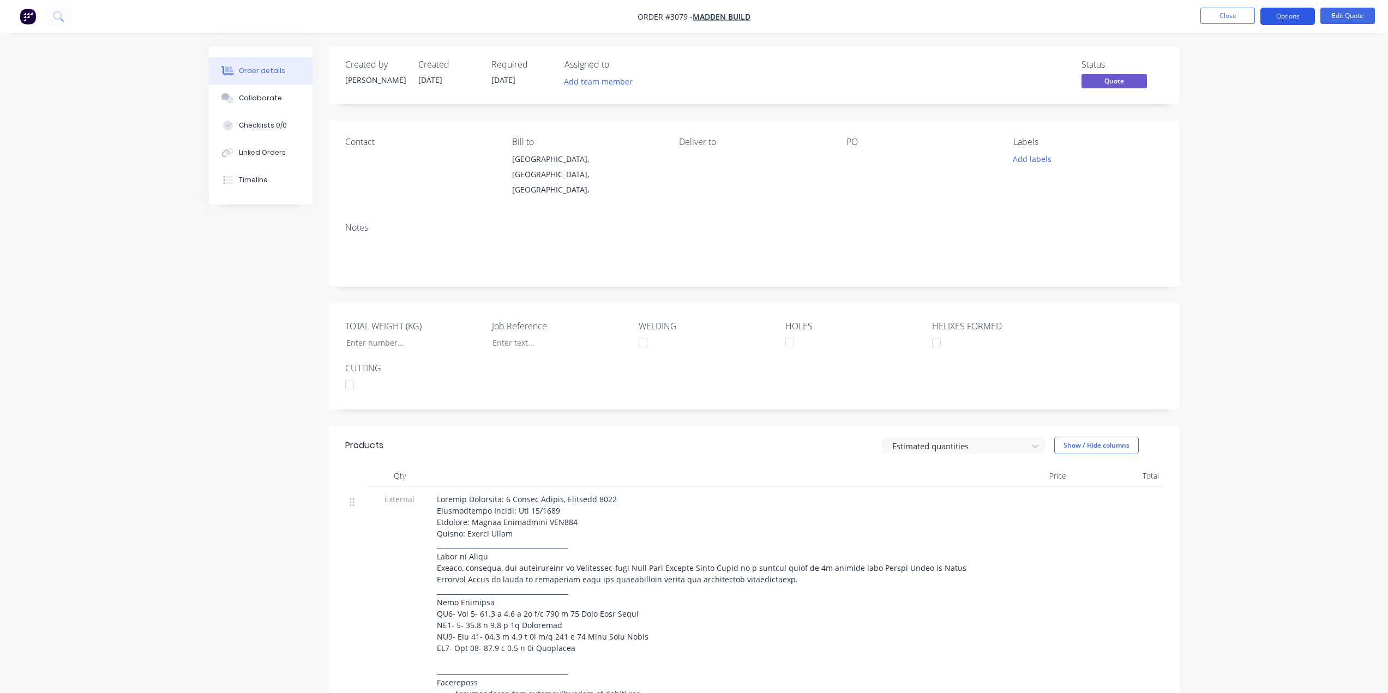
click at [1313, 17] on button "Options" at bounding box center [1287, 16] width 55 height 17
click at [1224, 74] on div "Quote" at bounding box center [1255, 66] width 100 height 16
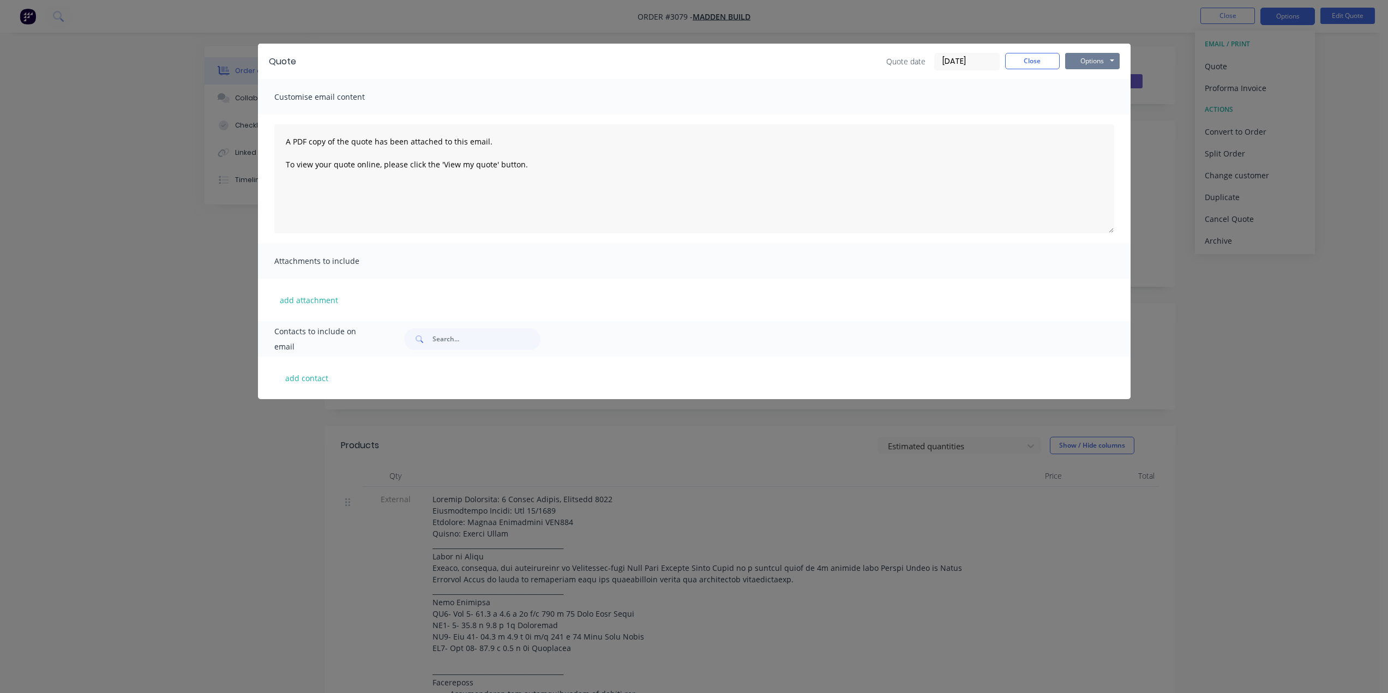
click at [1088, 63] on button "Options" at bounding box center [1092, 61] width 55 height 16
click at [1113, 77] on button "Preview" at bounding box center [1100, 80] width 70 height 18
